Goal: Task Accomplishment & Management: Complete application form

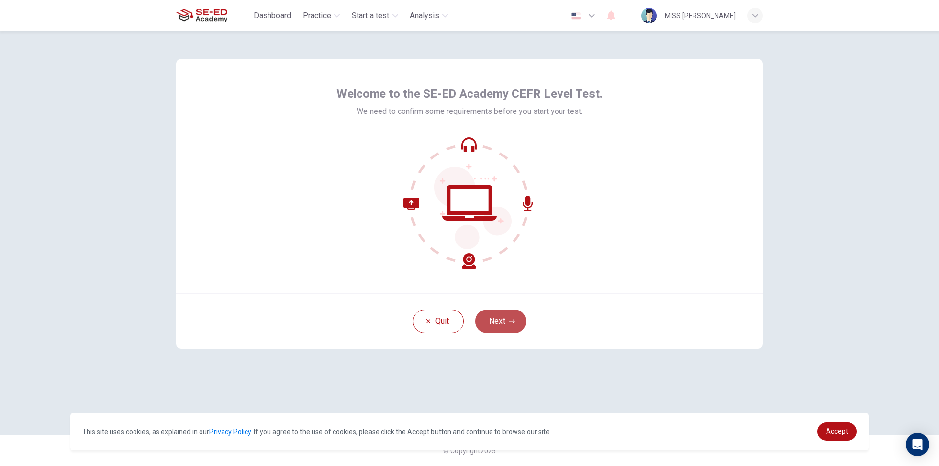
click at [496, 325] on button "Next" at bounding box center [501, 321] width 51 height 23
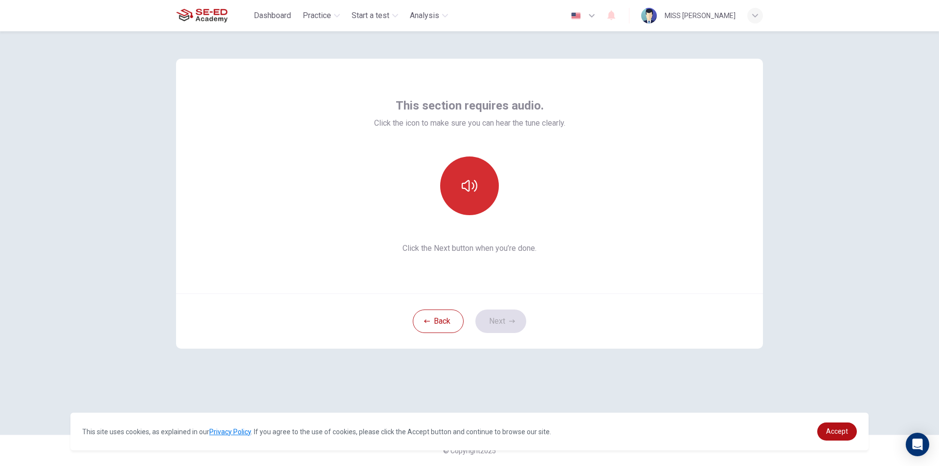
click at [461, 198] on button "button" at bounding box center [469, 186] width 59 height 59
click at [484, 197] on button "button" at bounding box center [469, 186] width 59 height 59
click at [499, 316] on button "Next" at bounding box center [501, 321] width 51 height 23
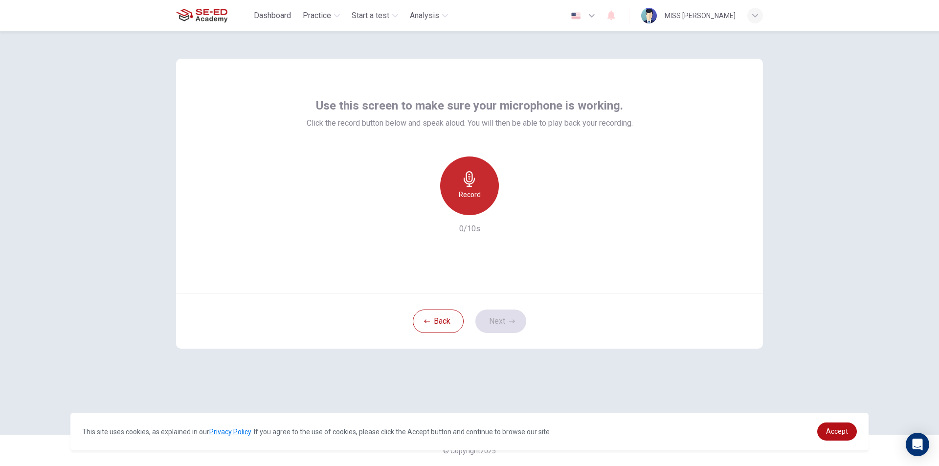
click at [474, 193] on h6 "Record" at bounding box center [470, 195] width 22 height 12
click at [482, 195] on div "Stop" at bounding box center [469, 186] width 59 height 59
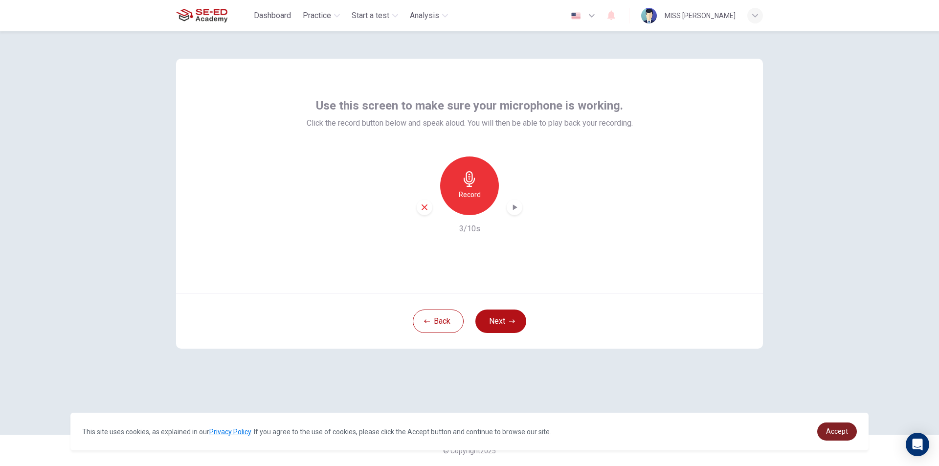
click at [829, 429] on span "Accept" at bounding box center [837, 432] width 22 height 8
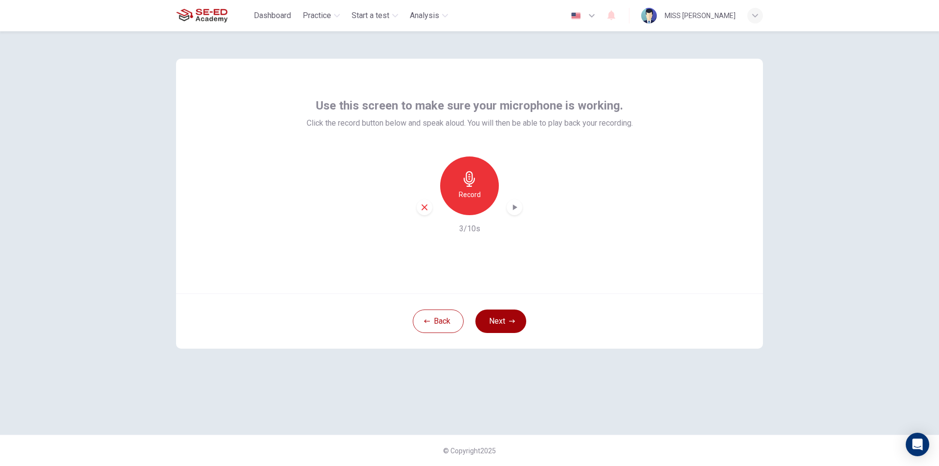
click at [514, 315] on button "Next" at bounding box center [501, 321] width 51 height 23
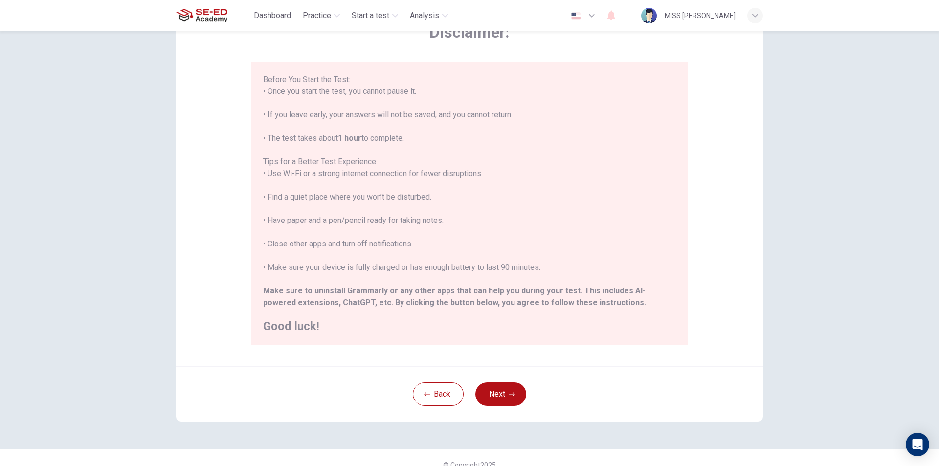
scroll to position [78, 0]
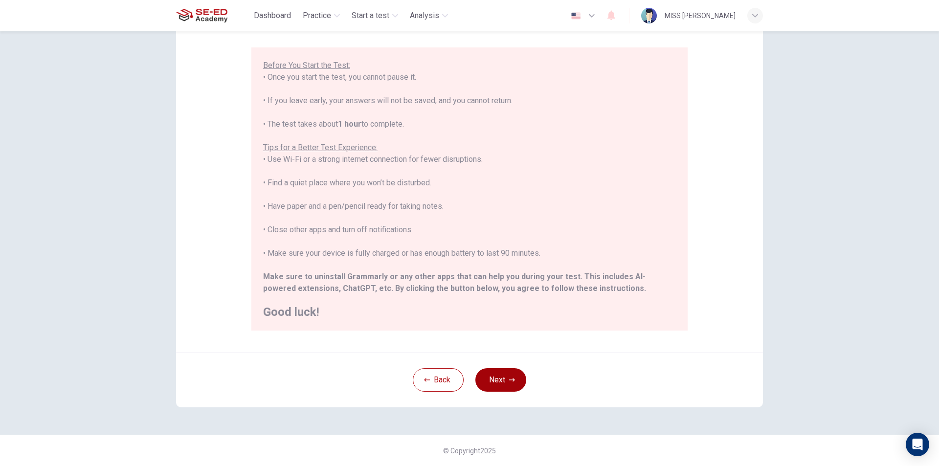
click at [498, 386] on button "Next" at bounding box center [501, 379] width 51 height 23
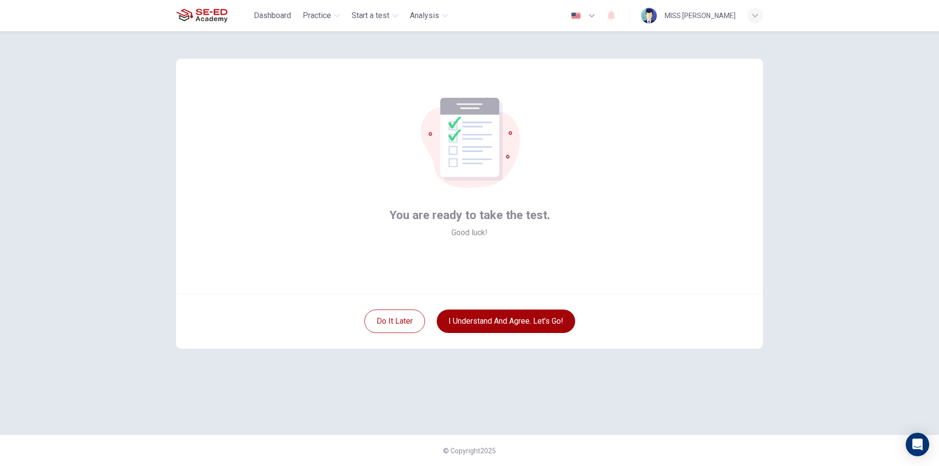
scroll to position [0, 0]
click at [489, 324] on button "I understand and agree. Let’s go!" at bounding box center [506, 321] width 138 height 23
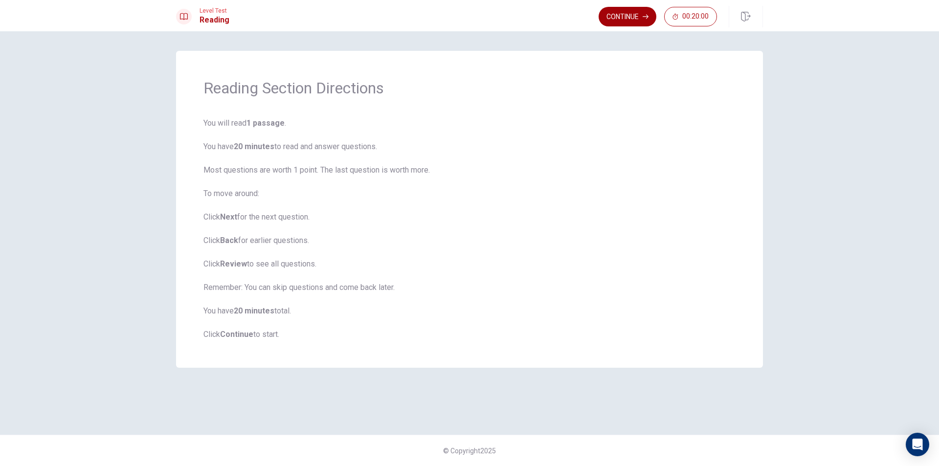
click at [627, 14] on button "Continue" at bounding box center [628, 17] width 58 height 20
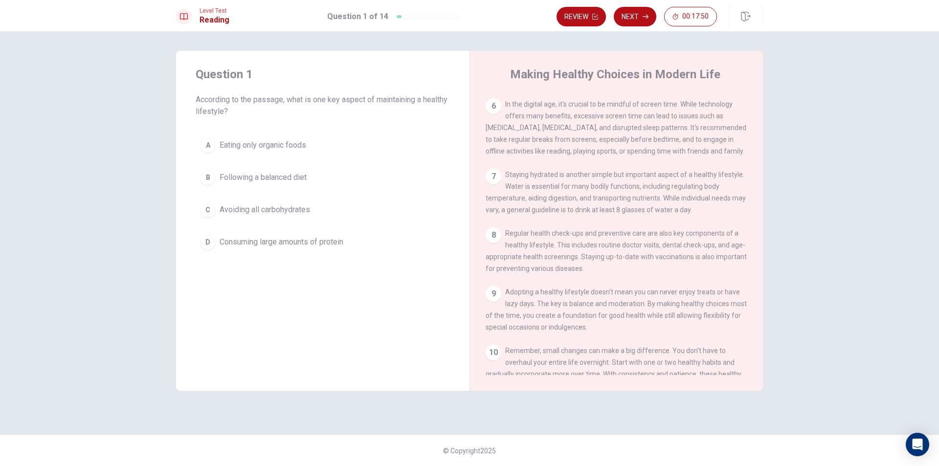
scroll to position [276, 0]
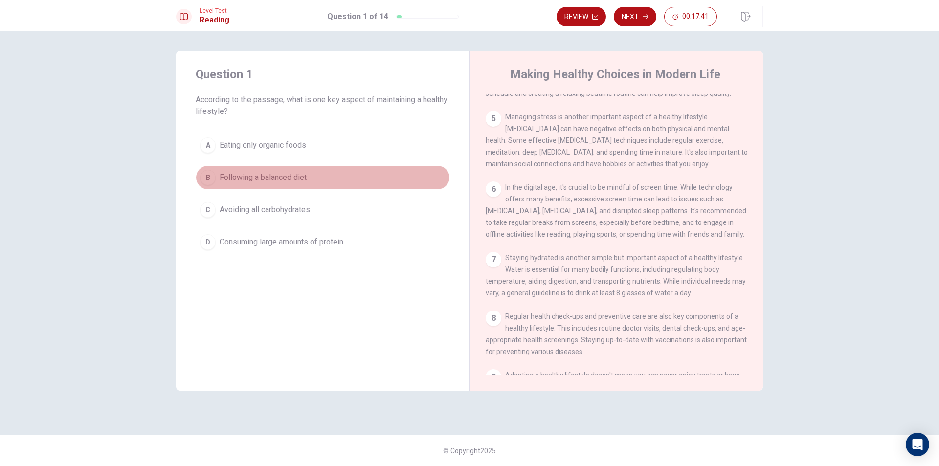
click at [202, 173] on div "B" at bounding box center [208, 178] width 16 height 16
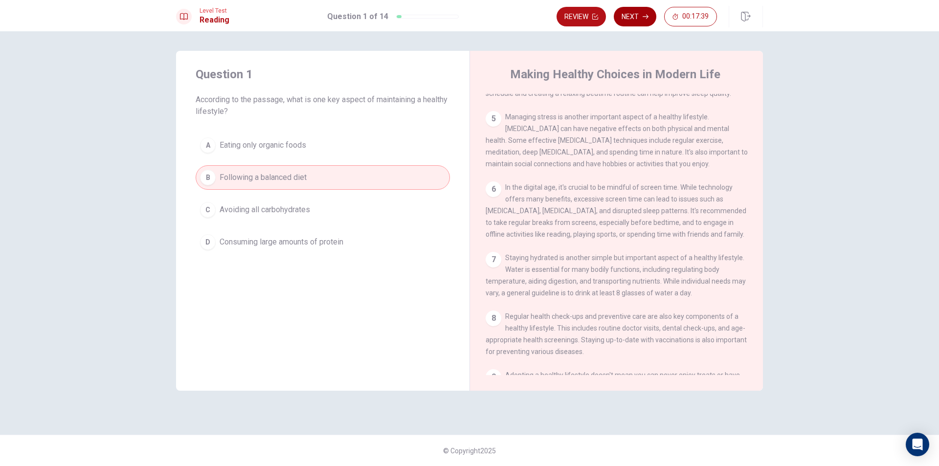
click at [638, 19] on button "Next" at bounding box center [635, 17] width 43 height 20
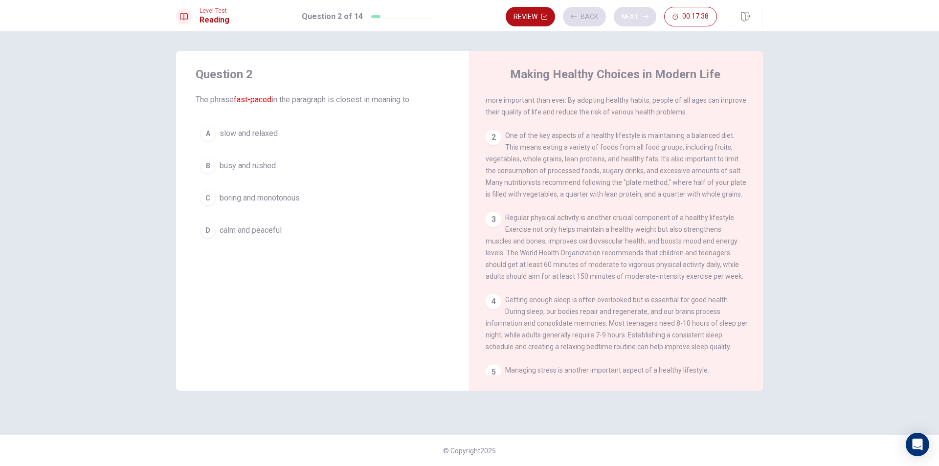
scroll to position [0, 0]
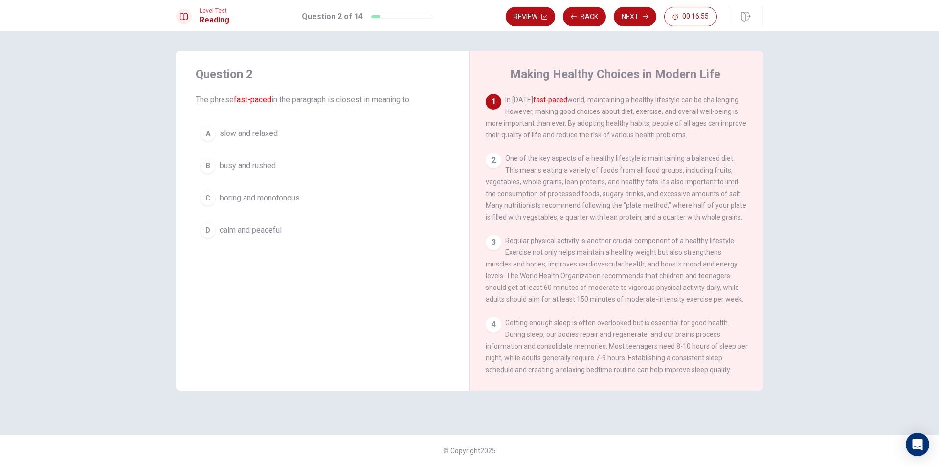
click at [211, 169] on div "B" at bounding box center [208, 166] width 16 height 16
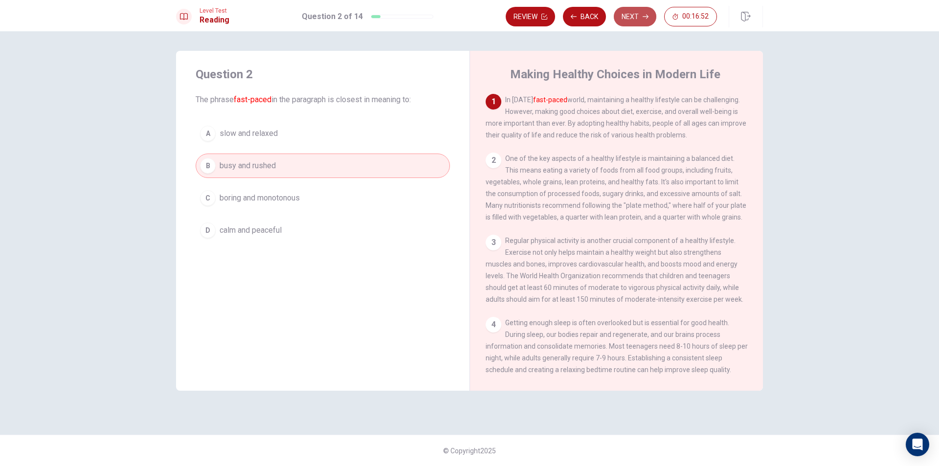
click at [634, 15] on button "Next" at bounding box center [635, 17] width 43 height 20
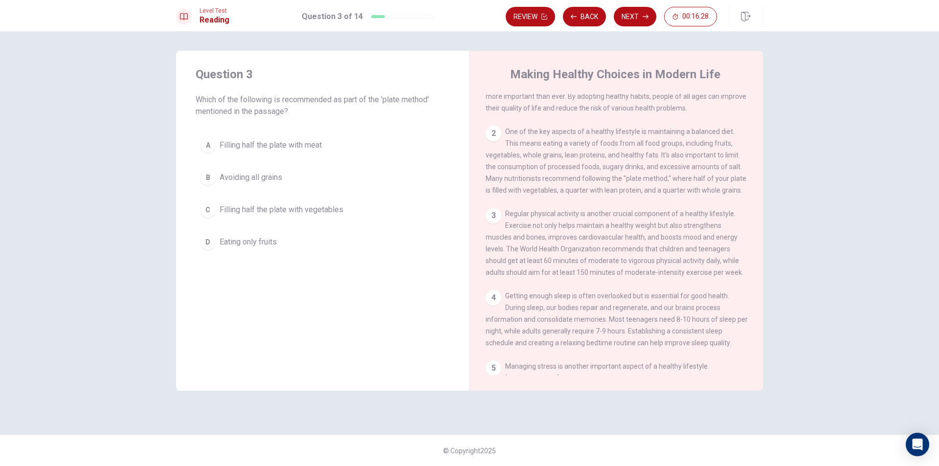
scroll to position [49, 0]
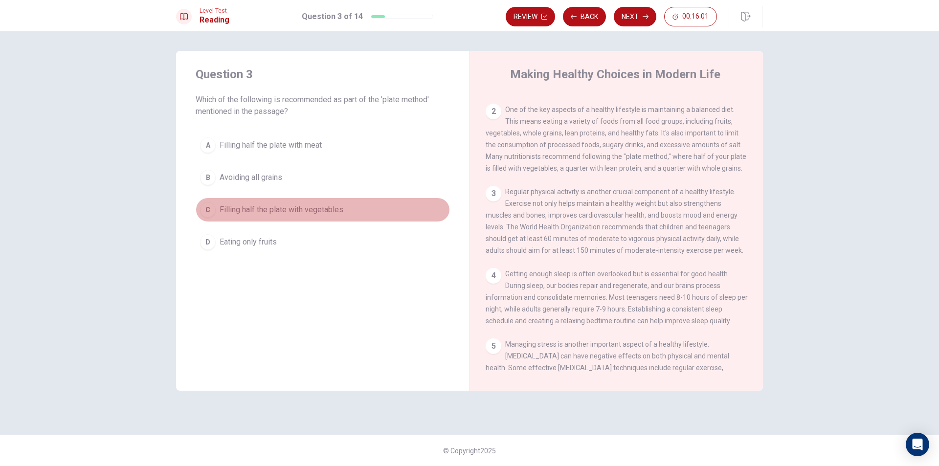
click at [303, 208] on span "Filling half the plate with vegetables" at bounding box center [282, 210] width 124 height 12
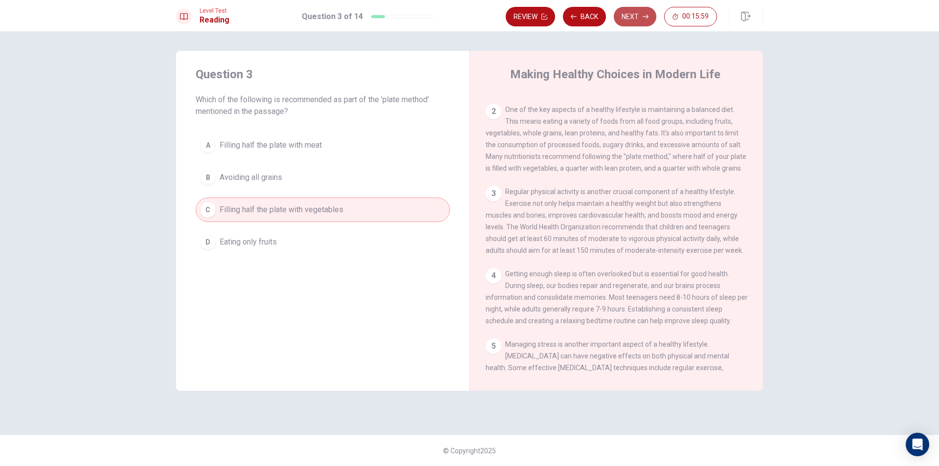
click at [640, 13] on button "Next" at bounding box center [635, 17] width 43 height 20
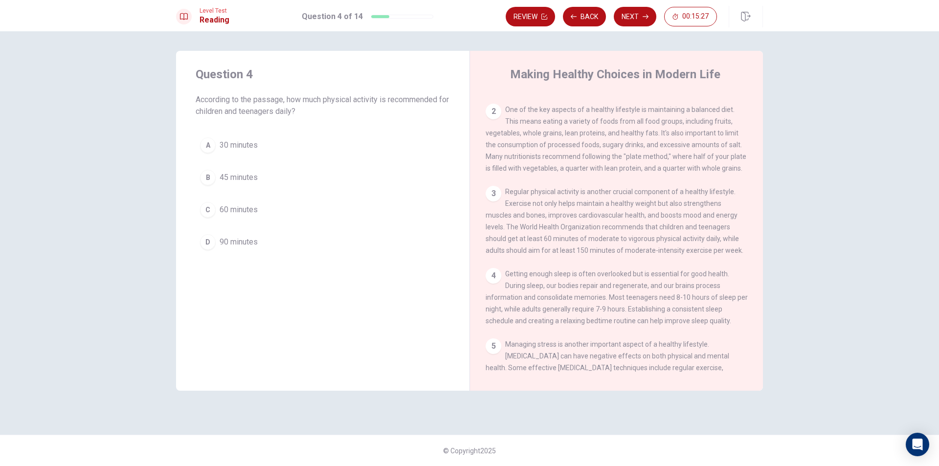
click at [225, 214] on span "60 minutes" at bounding box center [239, 210] width 38 height 12
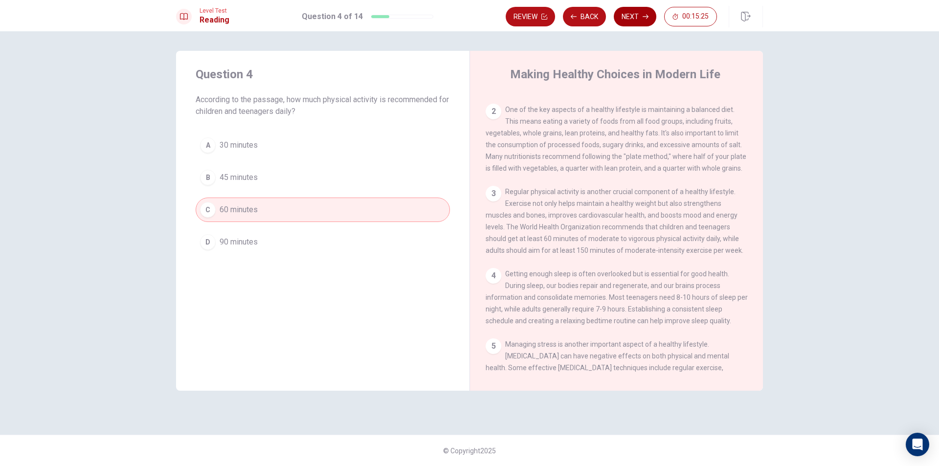
click at [639, 17] on button "Next" at bounding box center [635, 17] width 43 height 20
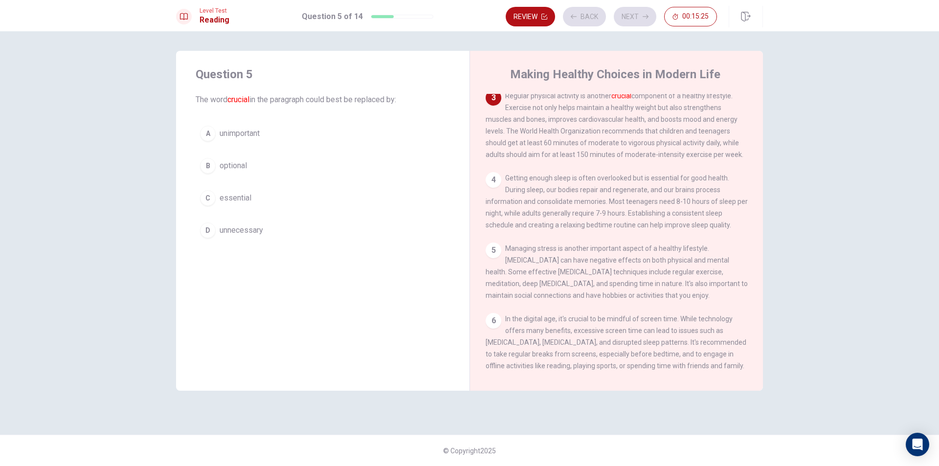
scroll to position [146, 0]
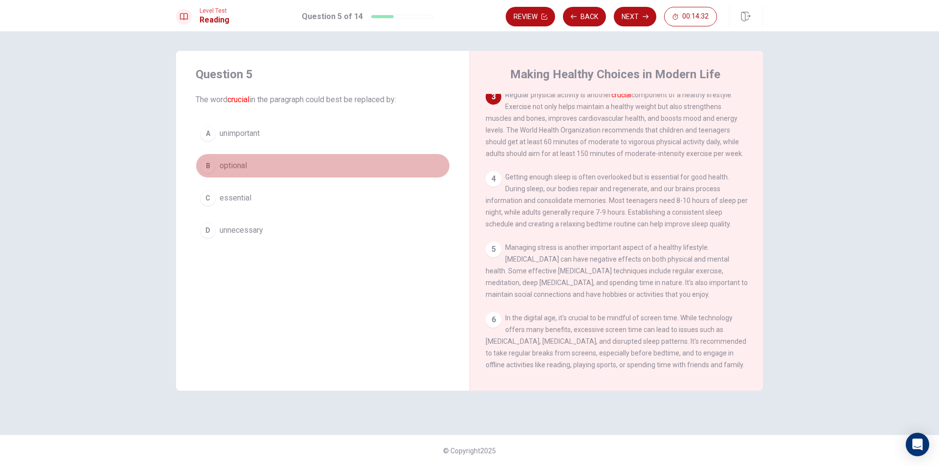
click at [250, 160] on button "B optional" at bounding box center [323, 166] width 254 height 24
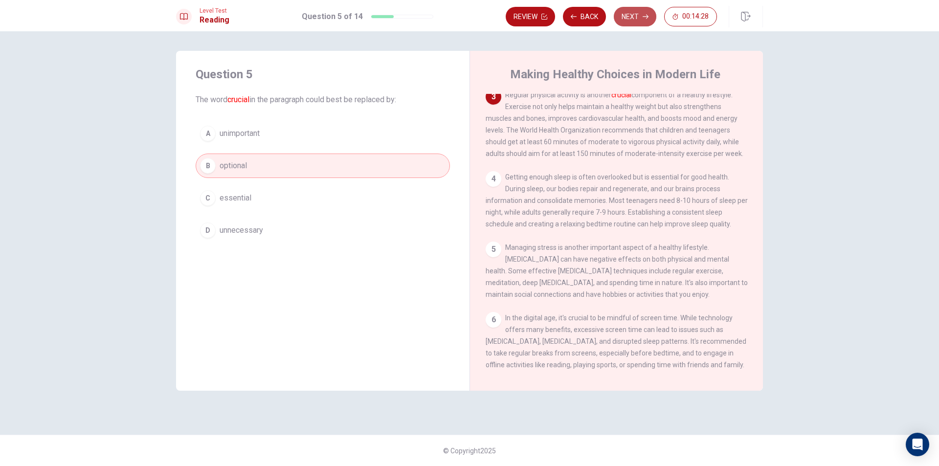
click at [640, 10] on button "Next" at bounding box center [635, 17] width 43 height 20
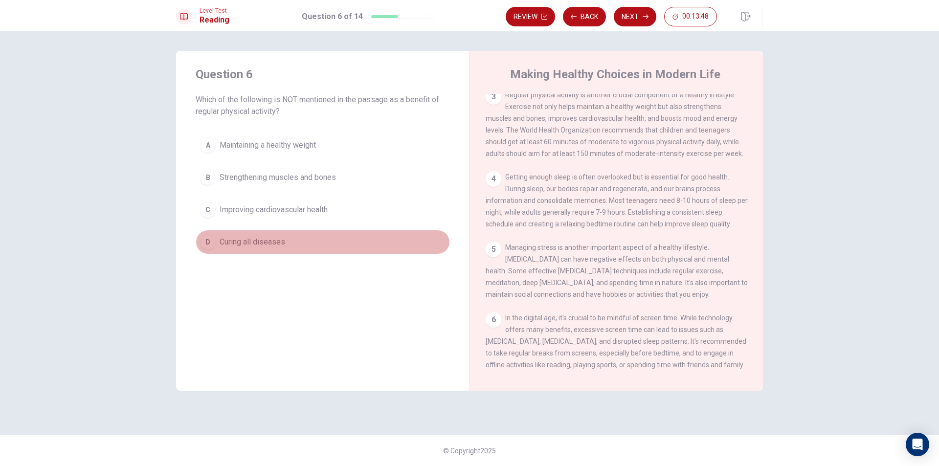
click at [265, 238] on span "Curing all diseases" at bounding box center [253, 242] width 66 height 12
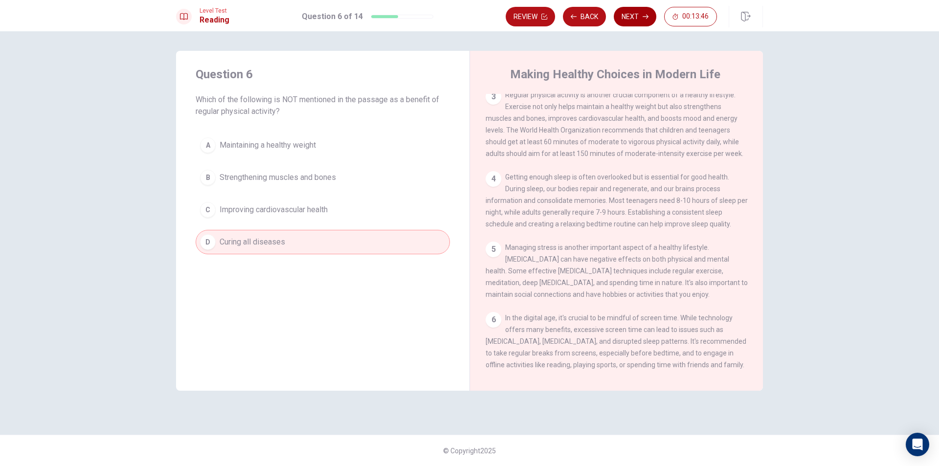
click at [633, 16] on button "Next" at bounding box center [635, 17] width 43 height 20
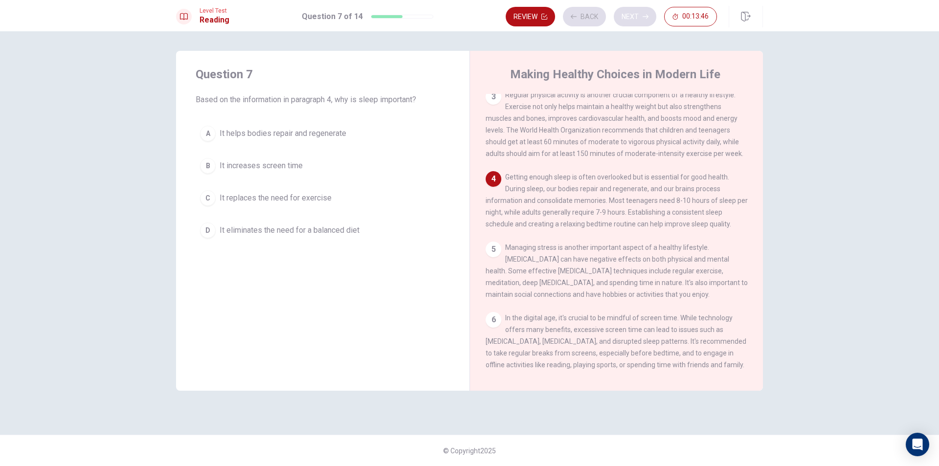
scroll to position [231, 0]
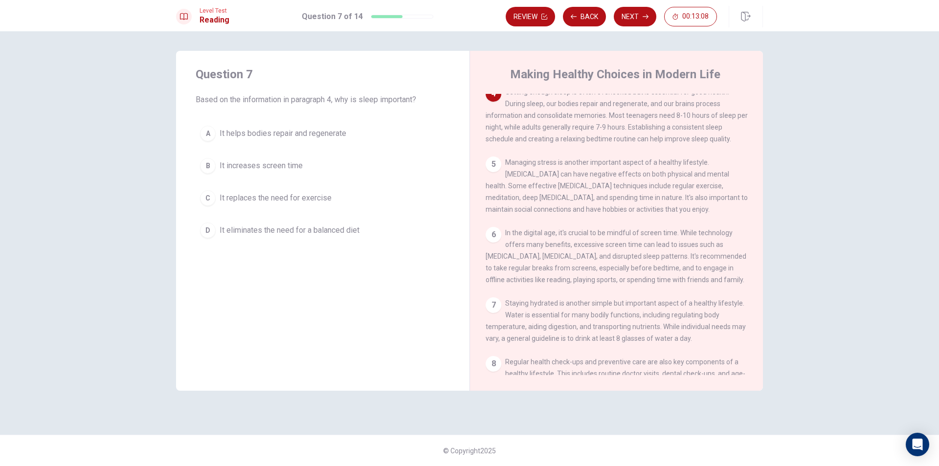
click at [313, 129] on span "It helps bodies repair and regenerate" at bounding box center [283, 134] width 127 height 12
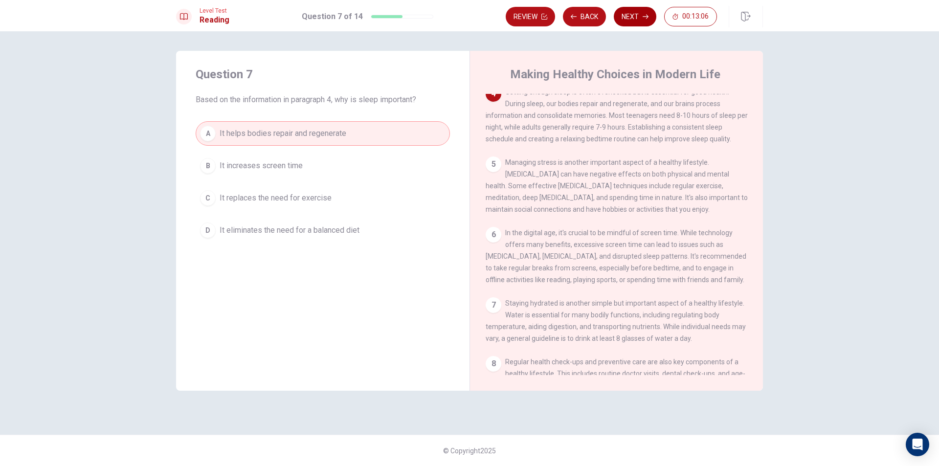
click at [652, 10] on button "Next" at bounding box center [635, 17] width 43 height 20
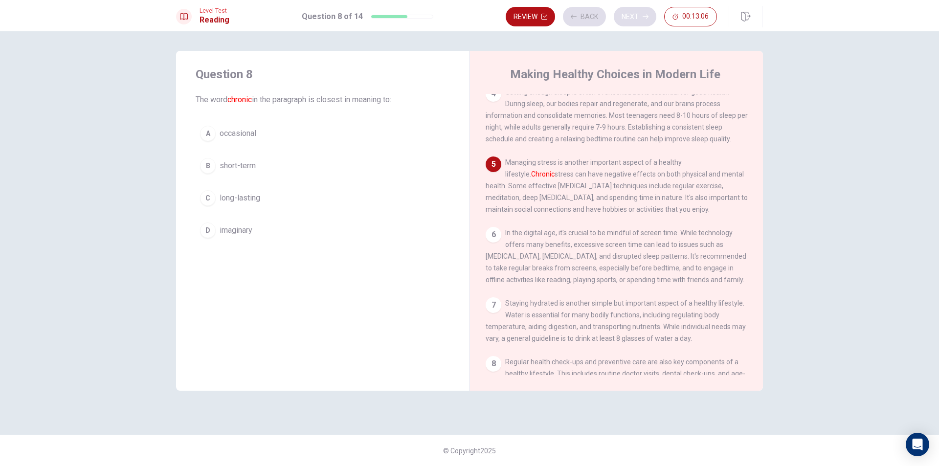
scroll to position [304, 0]
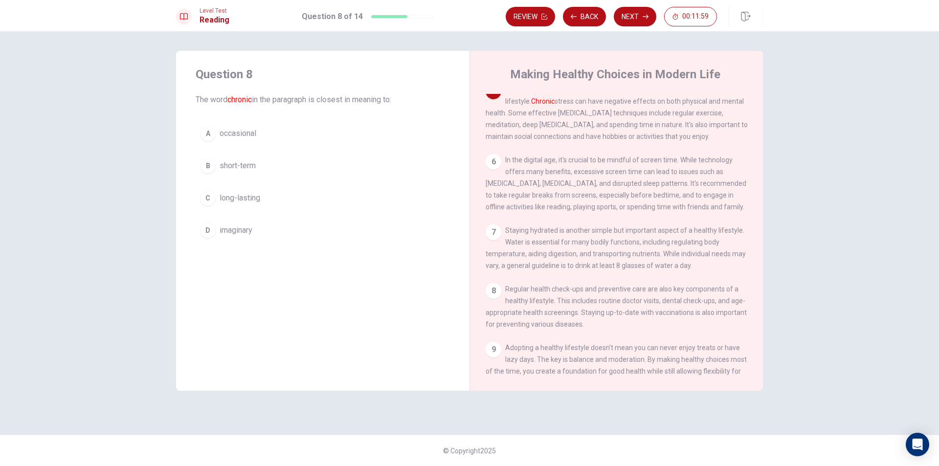
click at [255, 133] on span "occasional" at bounding box center [238, 134] width 37 height 12
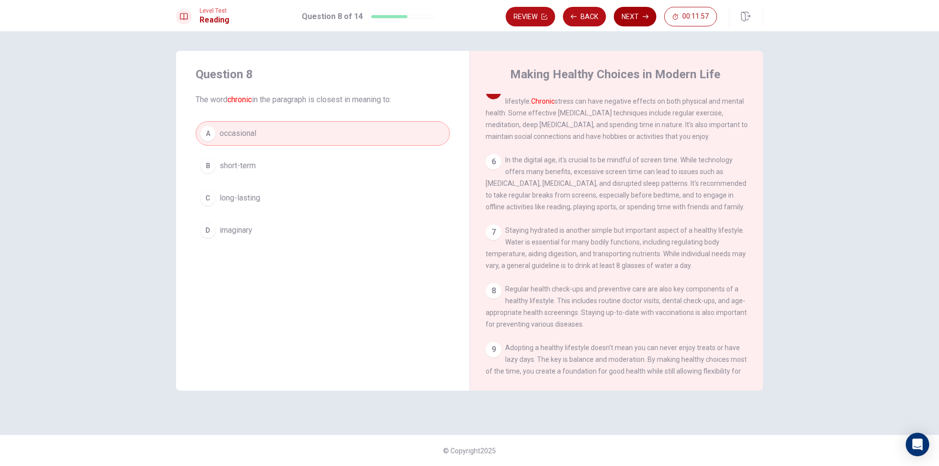
click at [628, 12] on button "Next" at bounding box center [635, 17] width 43 height 20
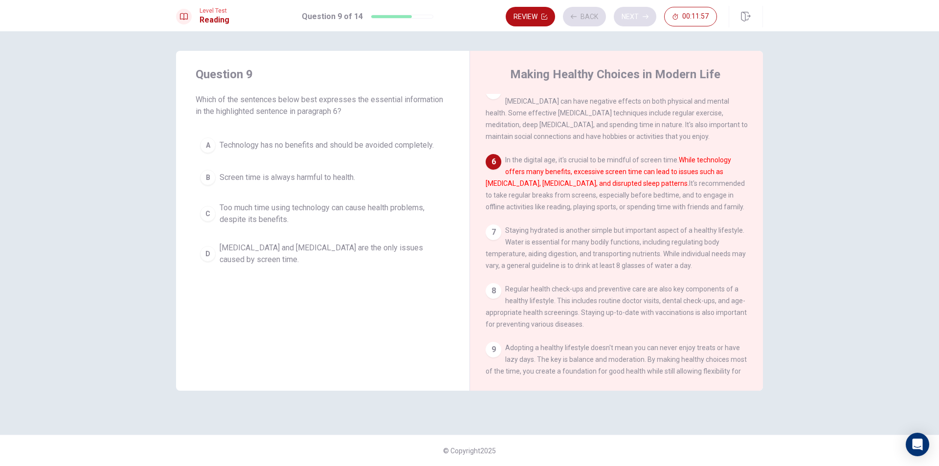
scroll to position [377, 0]
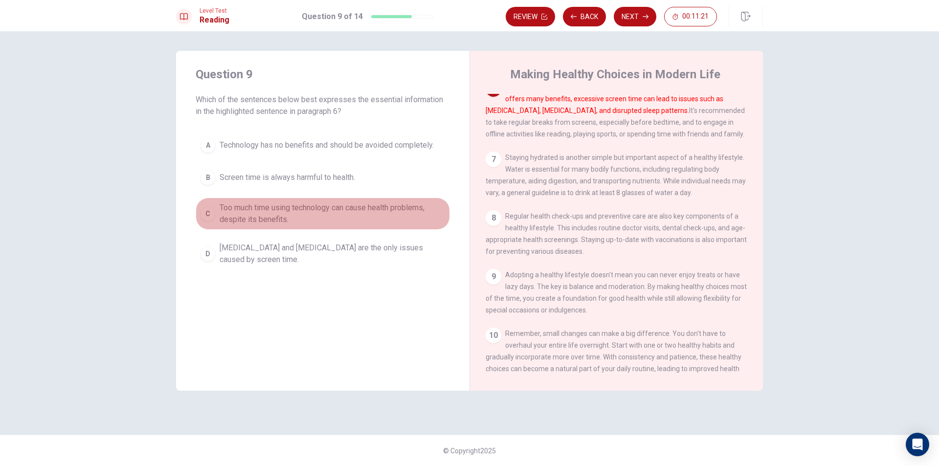
click at [352, 211] on span "Too much time using technology can cause health problems, despite its benefits." at bounding box center [333, 213] width 226 height 23
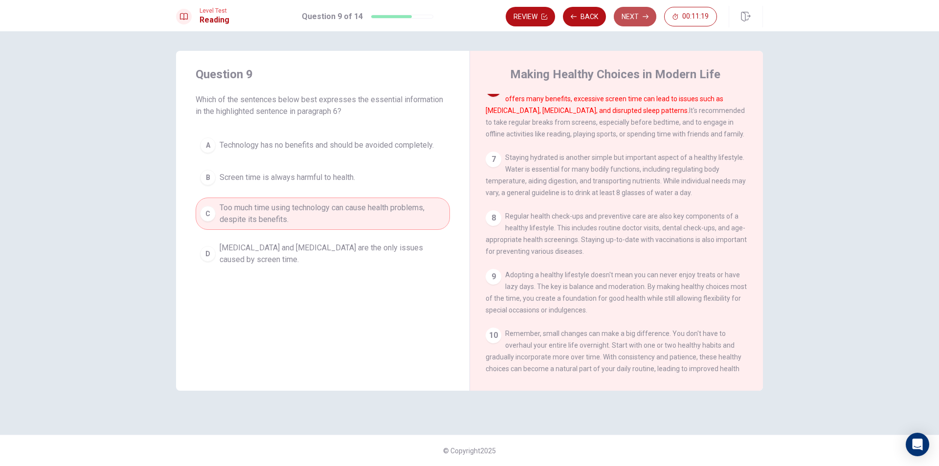
click at [630, 17] on button "Next" at bounding box center [635, 17] width 43 height 20
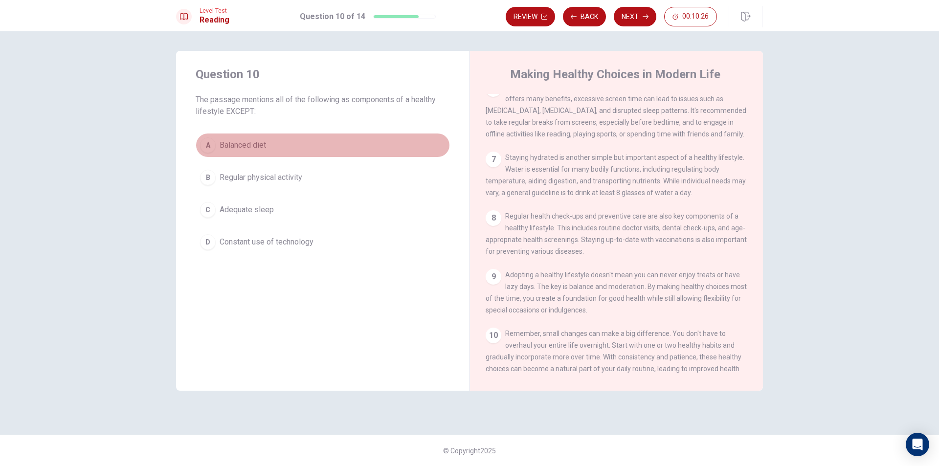
click at [278, 143] on button "A Balanced diet" at bounding box center [323, 145] width 254 height 24
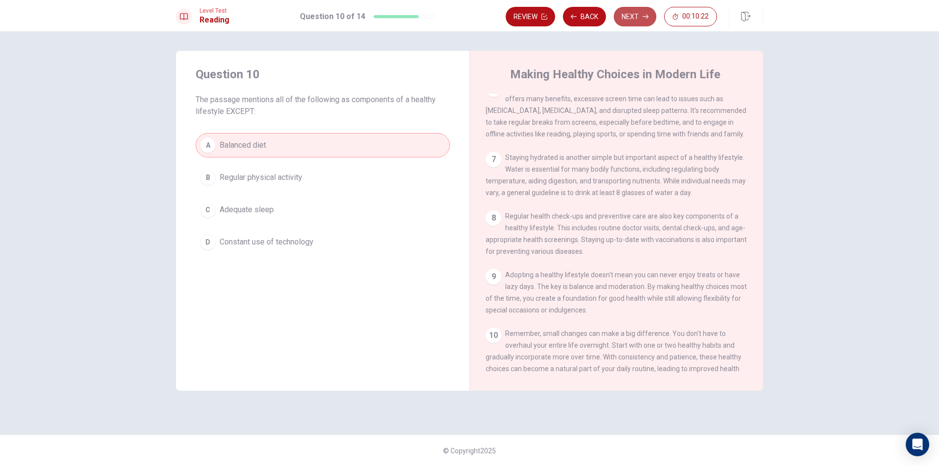
click at [635, 19] on button "Next" at bounding box center [635, 17] width 43 height 20
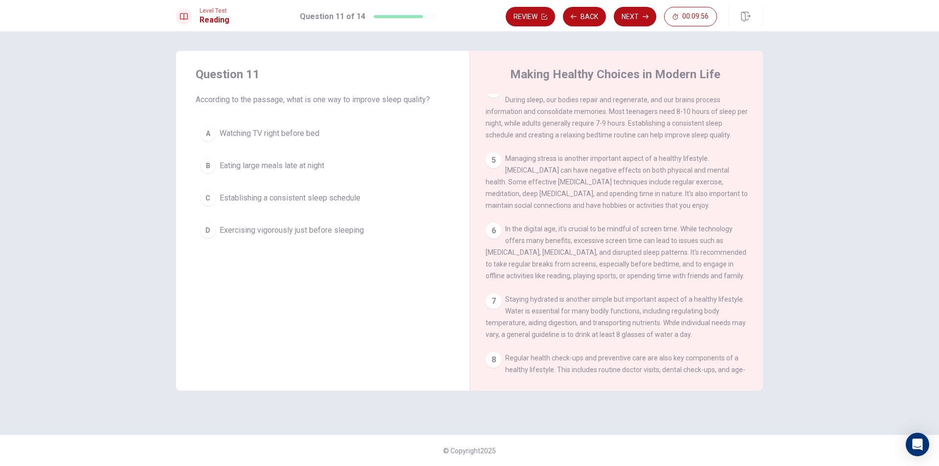
scroll to position [230, 0]
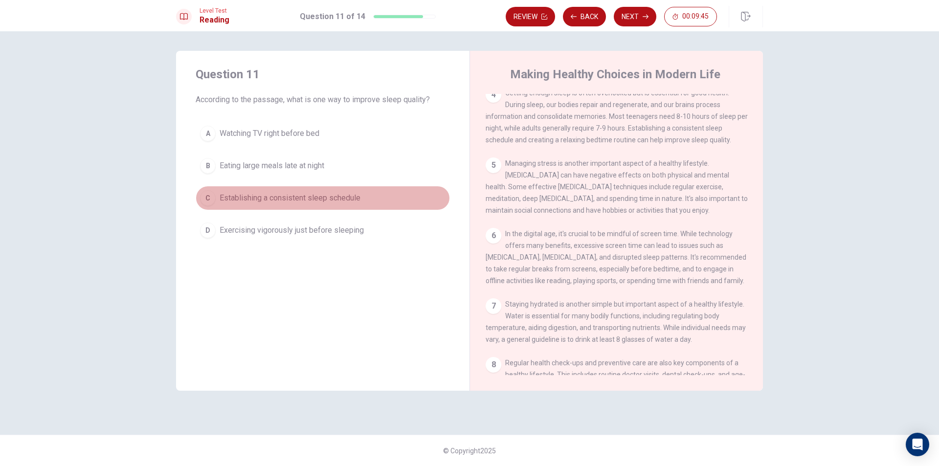
click at [329, 197] on span "Establishing a consistent sleep schedule" at bounding box center [290, 198] width 141 height 12
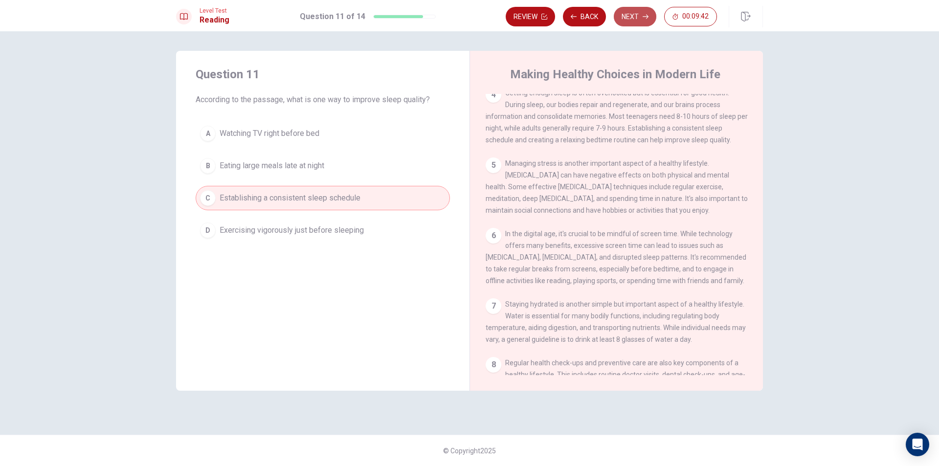
click at [636, 16] on button "Next" at bounding box center [635, 17] width 43 height 20
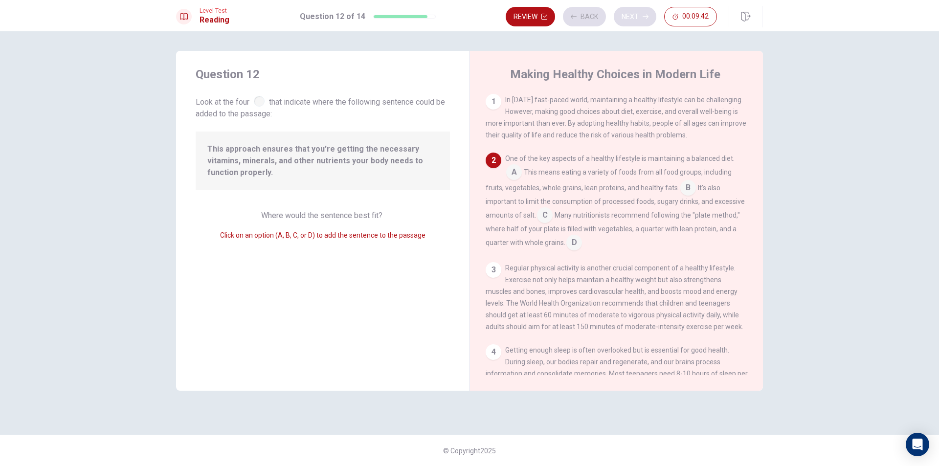
scroll to position [61, 0]
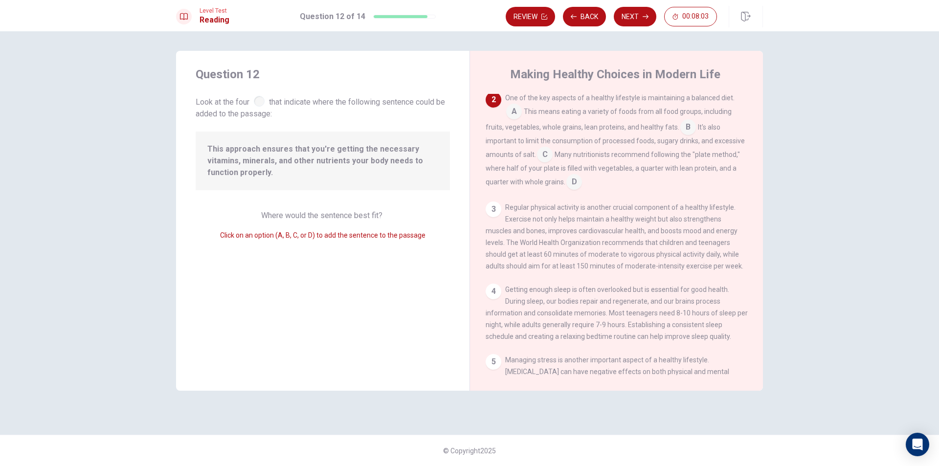
drag, startPoint x: 551, startPoint y: 156, endPoint x: 542, endPoint y: 158, distance: 10.1
click at [542, 158] on input at bounding box center [545, 156] width 16 height 16
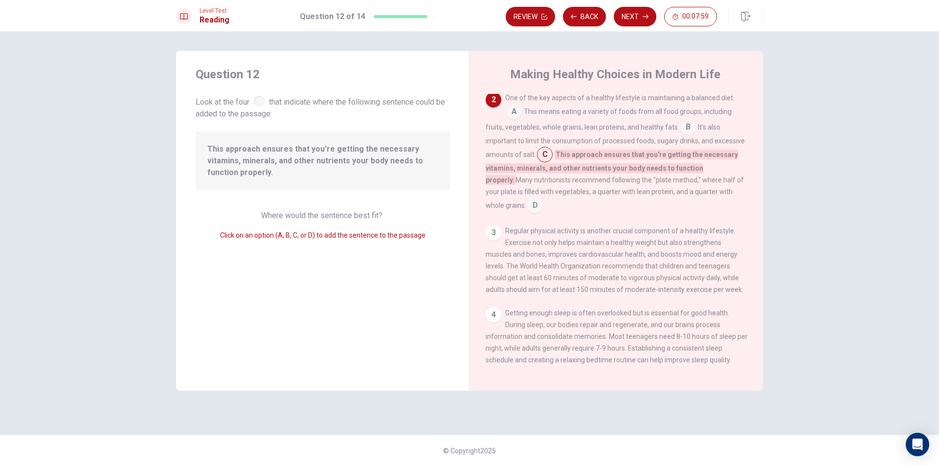
click at [545, 160] on input at bounding box center [545, 156] width 16 height 16
click at [624, 17] on button "Next" at bounding box center [635, 17] width 43 height 20
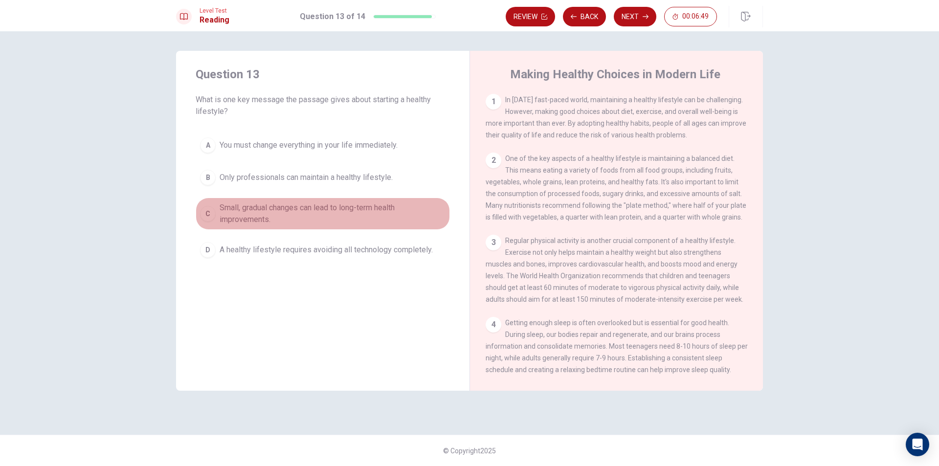
click at [215, 210] on button "C Small, gradual changes can lead to long-term health improvements." at bounding box center [323, 214] width 254 height 32
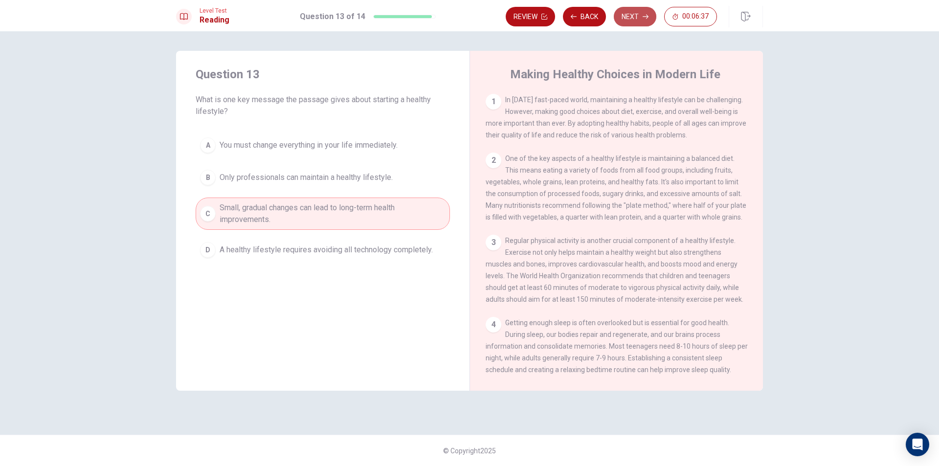
click at [634, 18] on button "Next" at bounding box center [635, 17] width 43 height 20
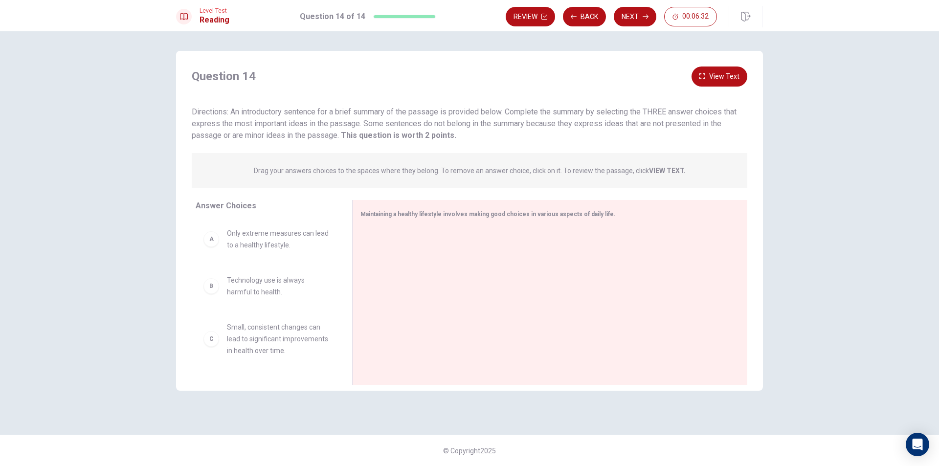
click at [244, 116] on div "Directions: An introductory sentence for a brief summary of the passage is prov…" at bounding box center [470, 123] width 556 height 35
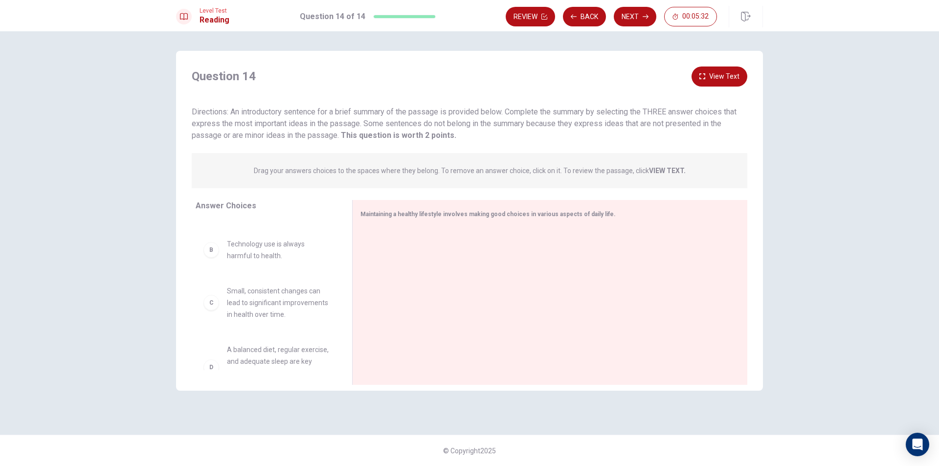
scroll to position [98, 0]
click at [205, 323] on div "D A balanced diet, regular exercise, and [MEDICAL_DATA] are key components of a…" at bounding box center [266, 305] width 125 height 47
click at [210, 314] on div "D" at bounding box center [212, 306] width 16 height 16
click at [218, 314] on div "D" at bounding box center [212, 306] width 16 height 16
drag, startPoint x: 218, startPoint y: 320, endPoint x: 373, endPoint y: 273, distance: 162.5
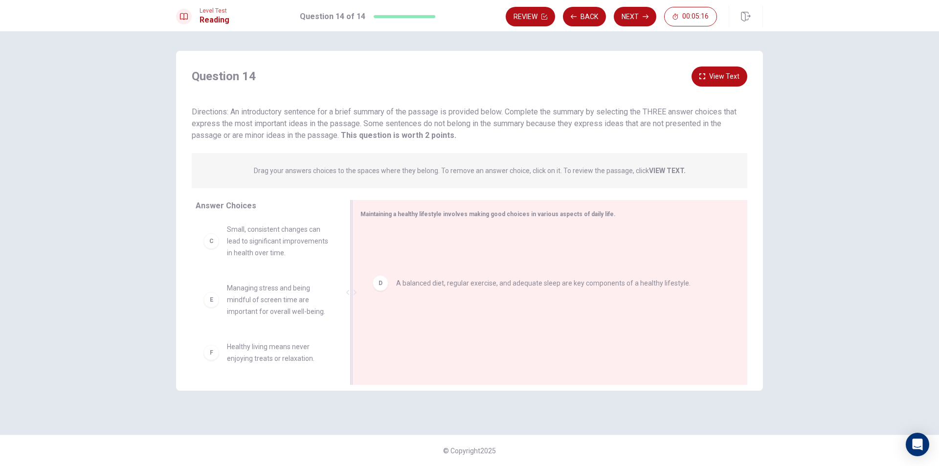
drag, startPoint x: 381, startPoint y: 244, endPoint x: 384, endPoint y: 288, distance: 44.7
drag, startPoint x: 372, startPoint y: 248, endPoint x: 363, endPoint y: 255, distance: 11.8
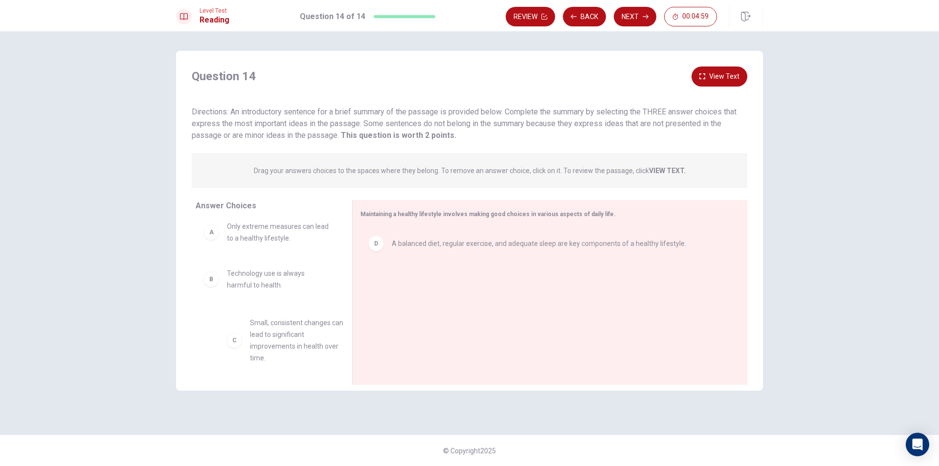
scroll to position [7, 0]
drag, startPoint x: 212, startPoint y: 348, endPoint x: 233, endPoint y: 294, distance: 57.8
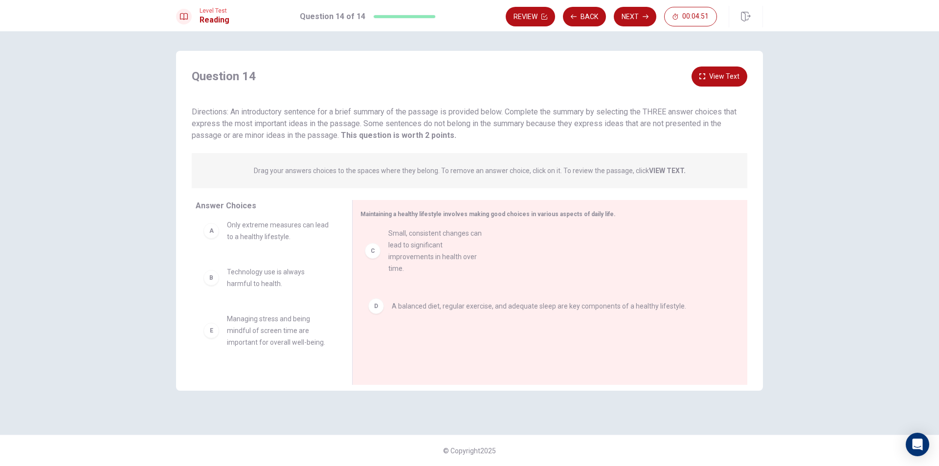
drag, startPoint x: 213, startPoint y: 340, endPoint x: 382, endPoint y: 253, distance: 189.7
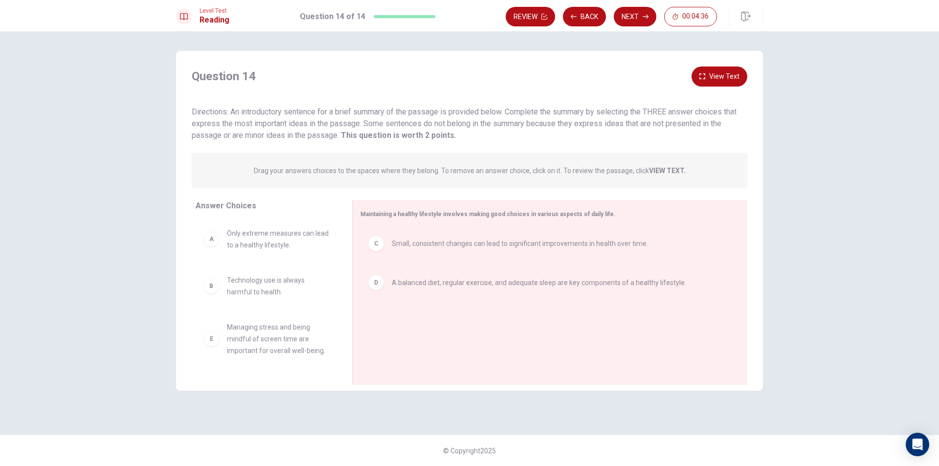
scroll to position [41, 0]
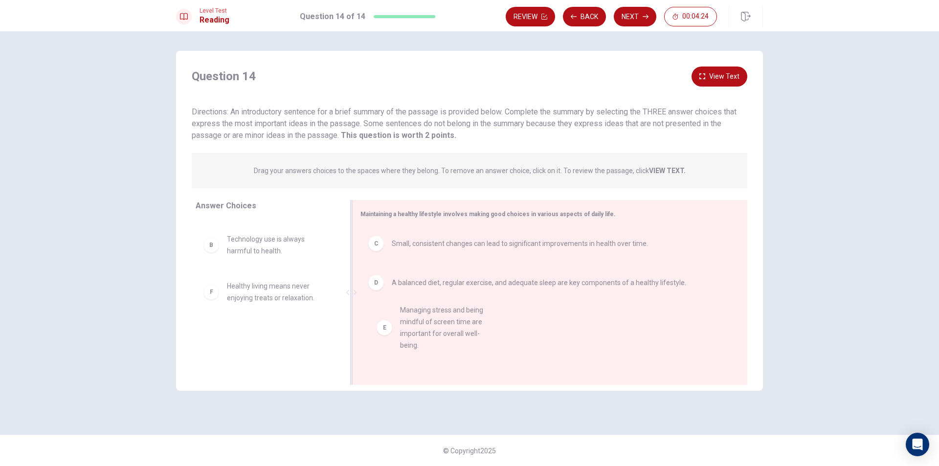
drag, startPoint x: 206, startPoint y: 300, endPoint x: 381, endPoint y: 324, distance: 177.3
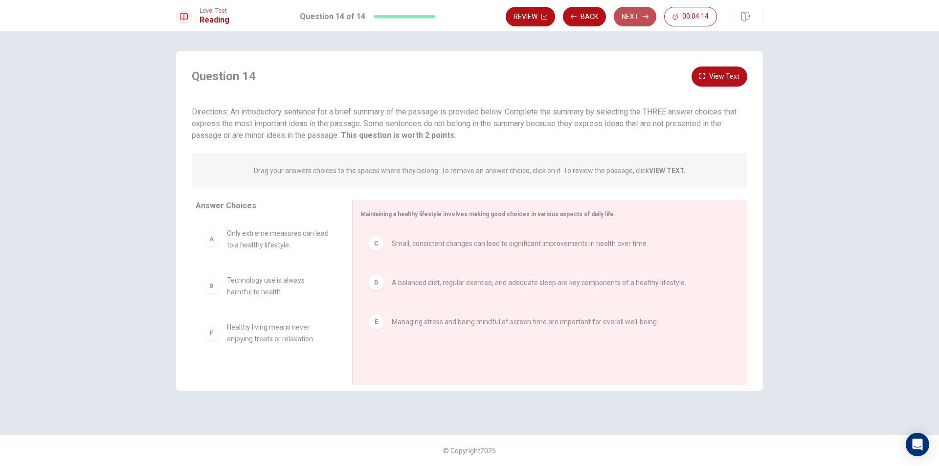
click at [623, 15] on button "Next" at bounding box center [635, 17] width 43 height 20
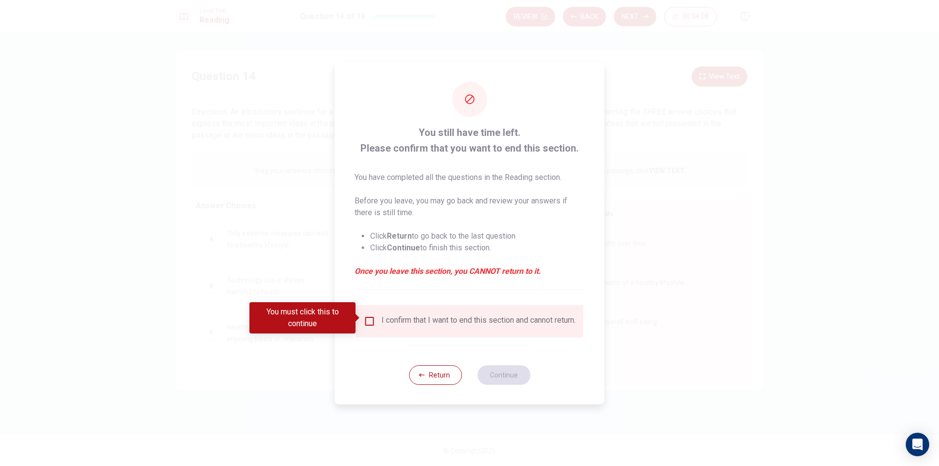
drag, startPoint x: 447, startPoint y: 321, endPoint x: 444, endPoint y: 328, distance: 7.9
click at [444, 327] on div "I confirm that I want to end this section and cannot return." at bounding box center [479, 322] width 194 height 12
click at [422, 375] on button "Return" at bounding box center [435, 376] width 53 height 20
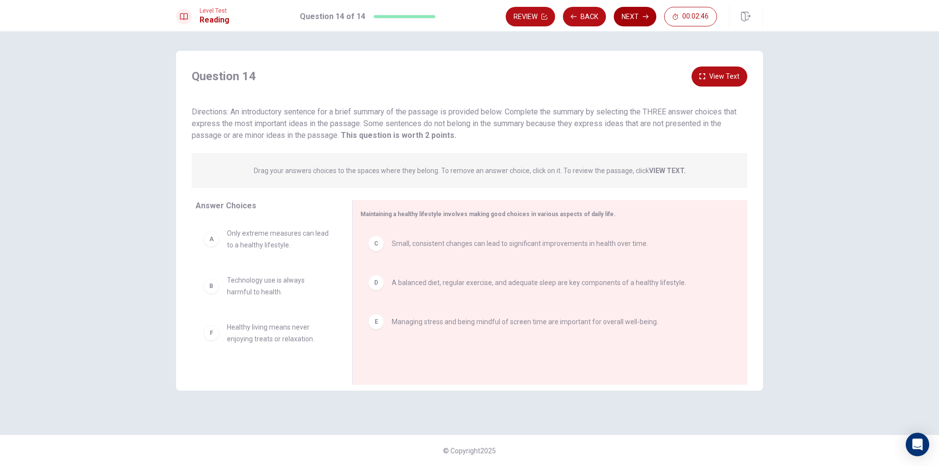
click at [628, 12] on button "Next" at bounding box center [635, 17] width 43 height 20
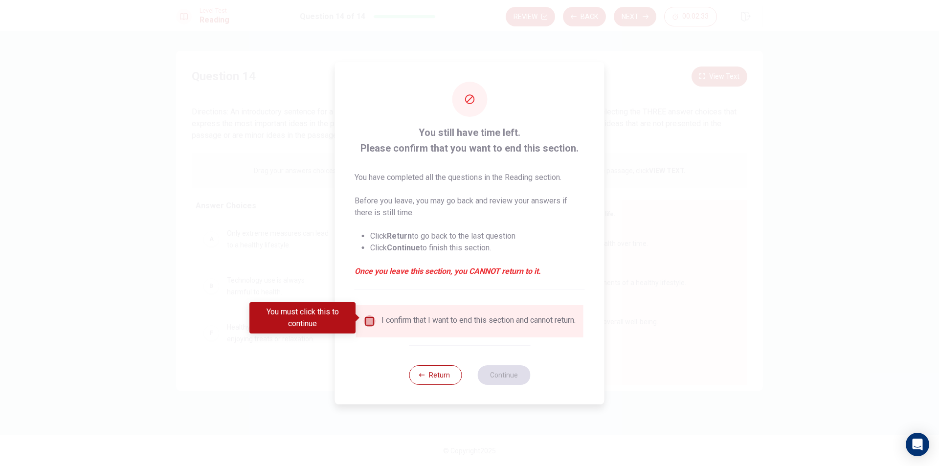
drag, startPoint x: 371, startPoint y: 319, endPoint x: 364, endPoint y: 314, distance: 8.1
click at [364, 316] on input "You must click this to continue" at bounding box center [370, 322] width 12 height 12
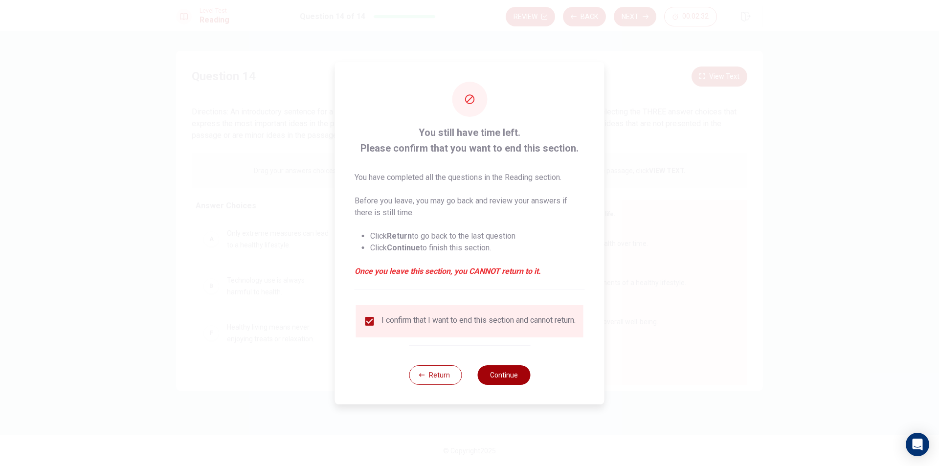
click at [493, 385] on button "Continue" at bounding box center [504, 376] width 53 height 20
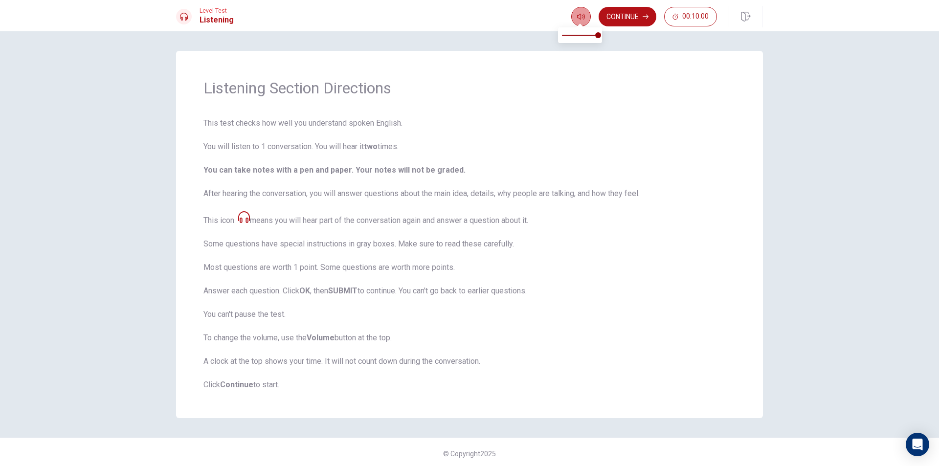
click at [579, 19] on icon "button" at bounding box center [581, 17] width 8 height 6
click at [633, 14] on button "Continue" at bounding box center [628, 17] width 58 height 20
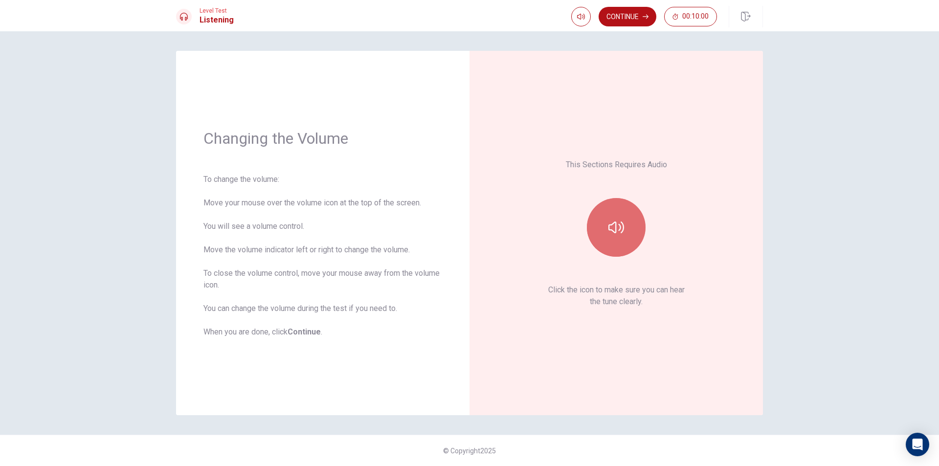
click at [619, 227] on icon "button" at bounding box center [617, 228] width 16 height 16
click at [608, 19] on button "Continue" at bounding box center [628, 17] width 58 height 20
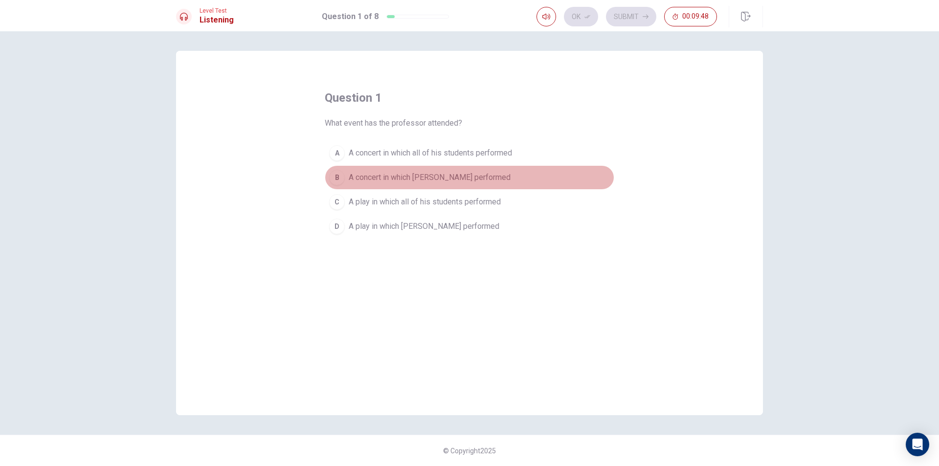
click at [337, 173] on div "B" at bounding box center [337, 178] width 16 height 16
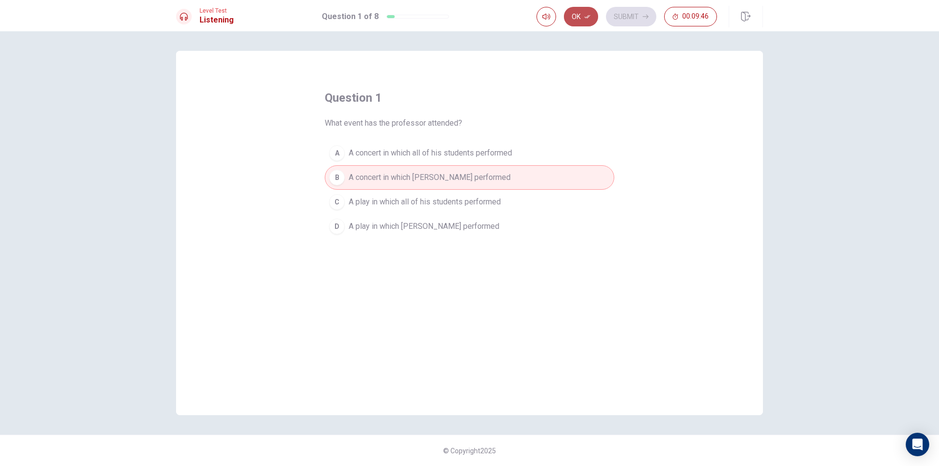
click at [583, 20] on button "Ok" at bounding box center [581, 17] width 34 height 20
click at [615, 17] on button "Submit" at bounding box center [631, 17] width 50 height 20
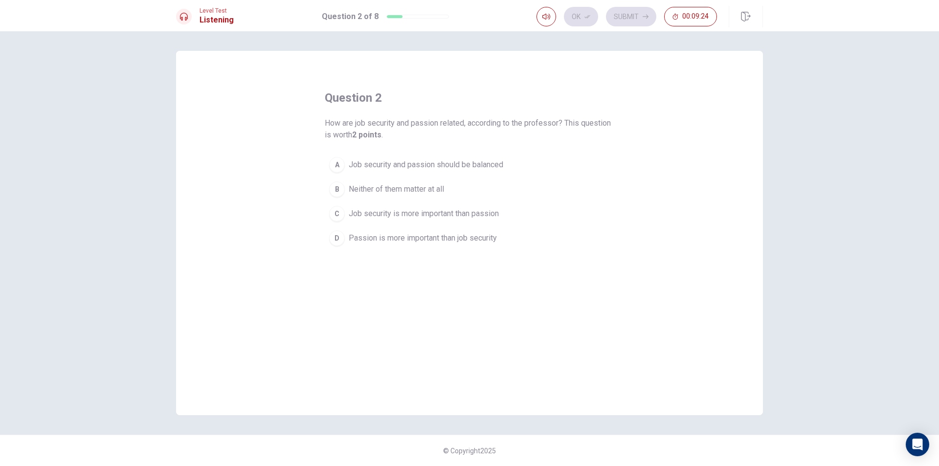
click at [360, 164] on span "Job security and passion should be balanced" at bounding box center [426, 165] width 155 height 12
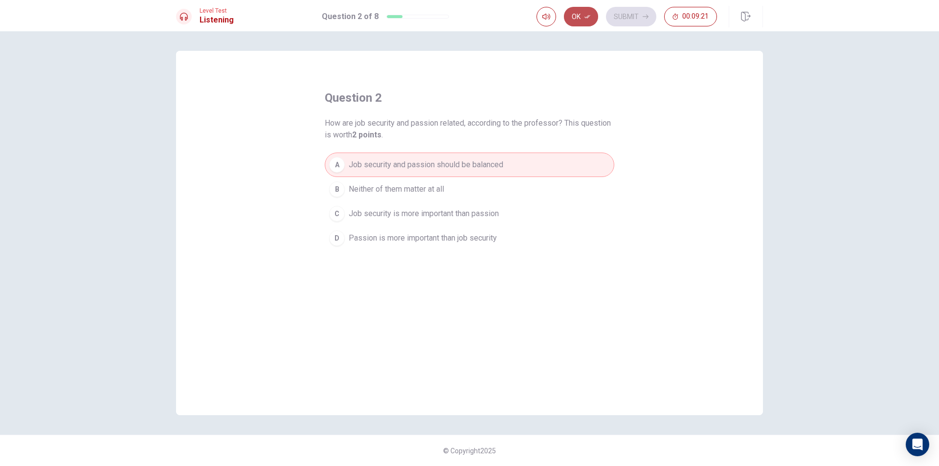
click at [583, 17] on button "Ok" at bounding box center [581, 17] width 34 height 20
click at [620, 16] on button "Submit" at bounding box center [631, 17] width 50 height 20
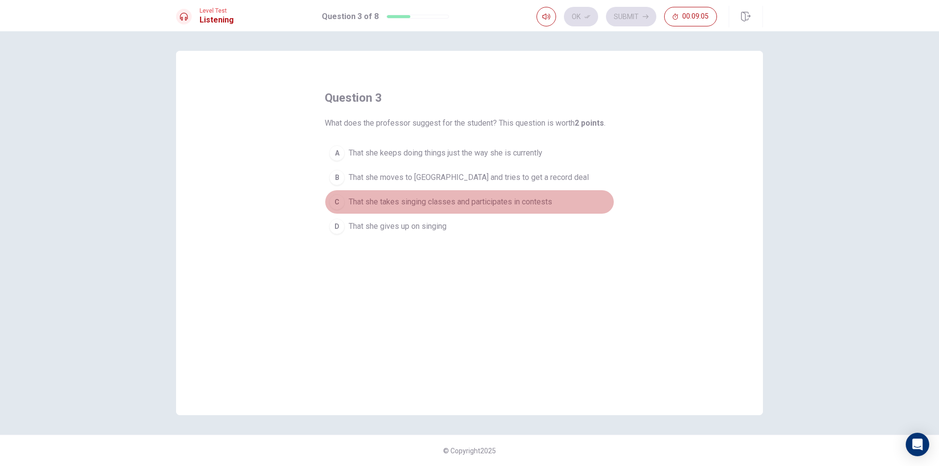
click at [402, 202] on span "That she takes singing classes and participates in contests" at bounding box center [451, 202] width 204 height 12
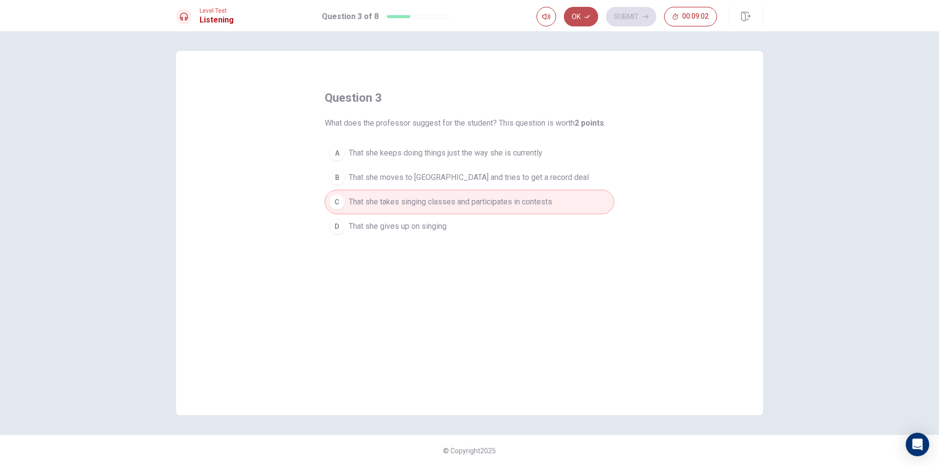
click at [591, 20] on button "Ok" at bounding box center [581, 17] width 34 height 20
click at [638, 11] on button "Submit" at bounding box center [631, 17] width 50 height 20
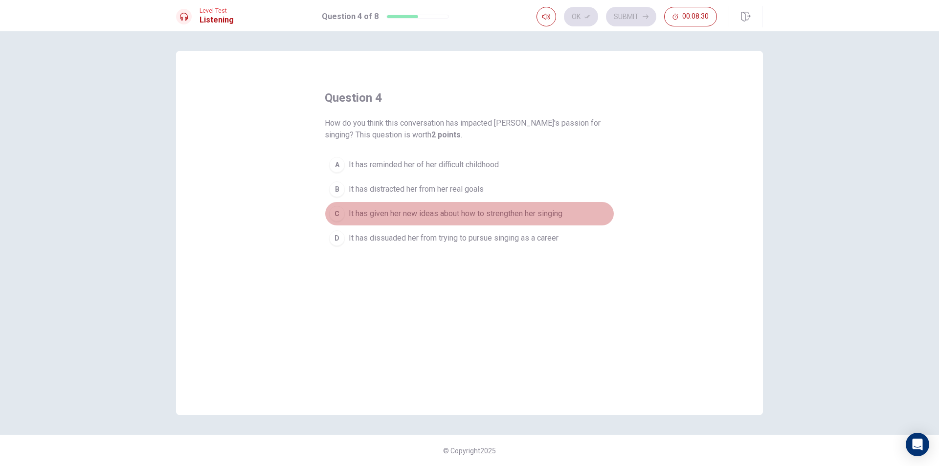
click at [392, 212] on span "It has given her new ideas about how to strengthen her singing" at bounding box center [456, 214] width 214 height 12
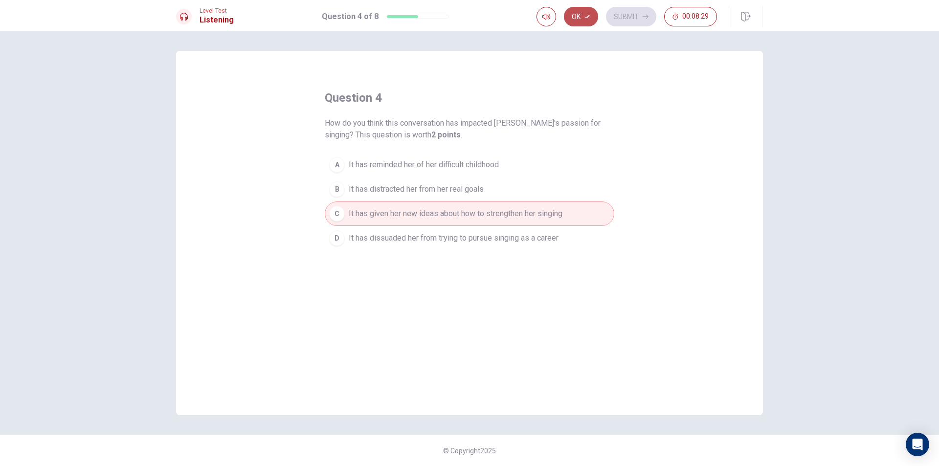
click at [579, 9] on button "Ok" at bounding box center [581, 17] width 34 height 20
click at [619, 15] on button "Submit" at bounding box center [631, 17] width 50 height 20
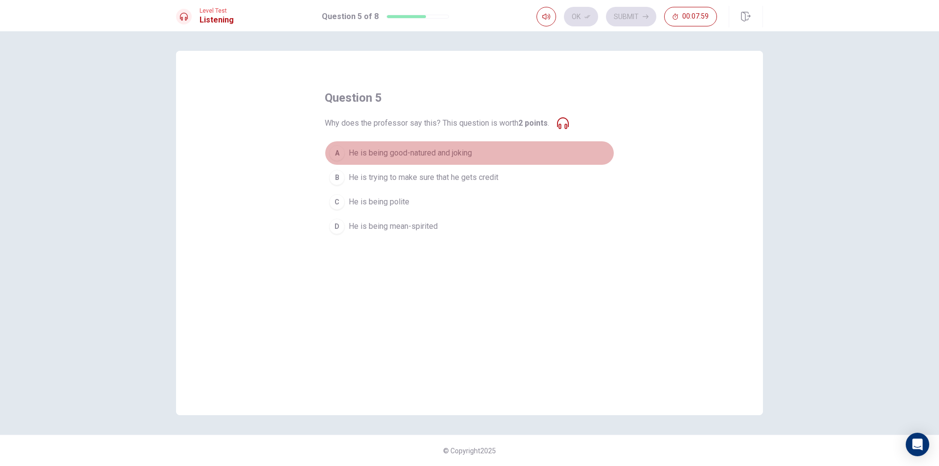
click at [428, 154] on span "He is being good-natured and joking" at bounding box center [410, 153] width 123 height 12
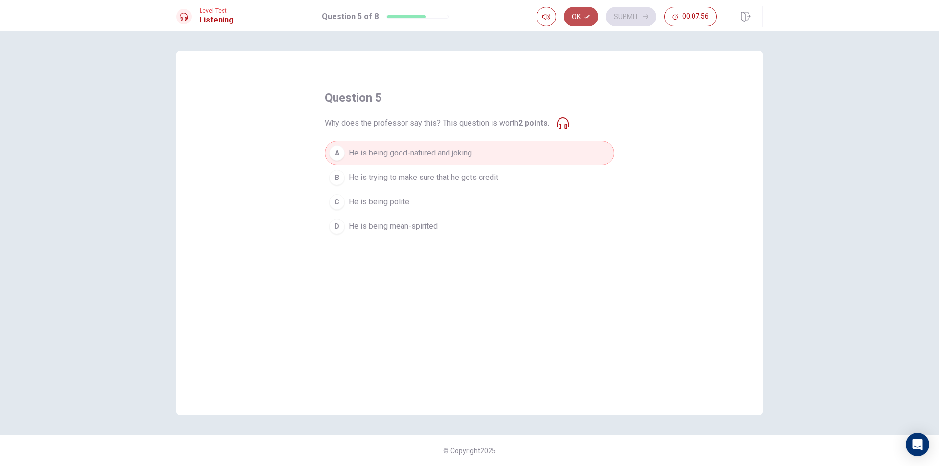
click at [584, 14] on button "Ok" at bounding box center [581, 17] width 34 height 20
click at [623, 11] on button "Submit" at bounding box center [631, 17] width 50 height 20
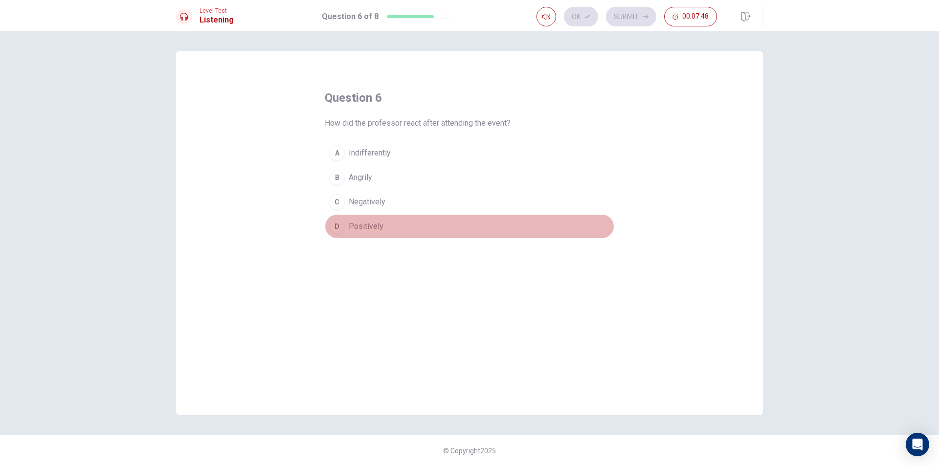
click at [394, 230] on button "D Positively" at bounding box center [470, 226] width 290 height 24
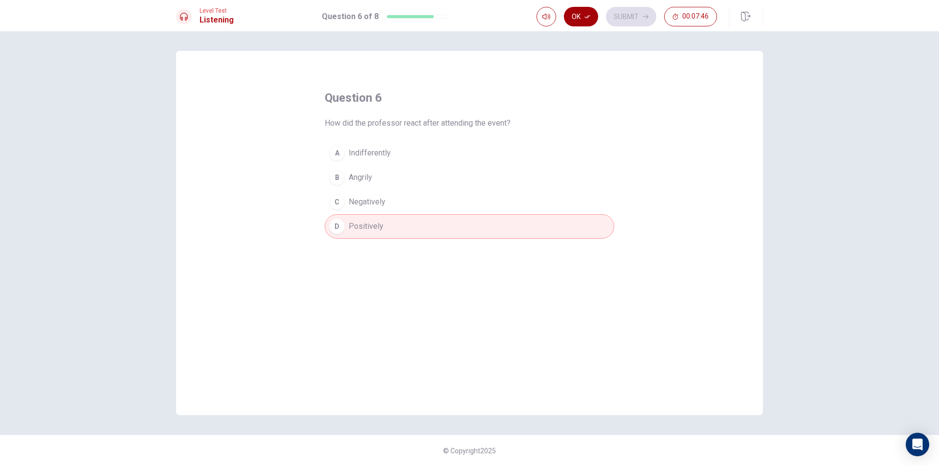
click at [584, 14] on button "Ok" at bounding box center [581, 17] width 34 height 20
click at [632, 10] on button "Submit" at bounding box center [631, 17] width 50 height 20
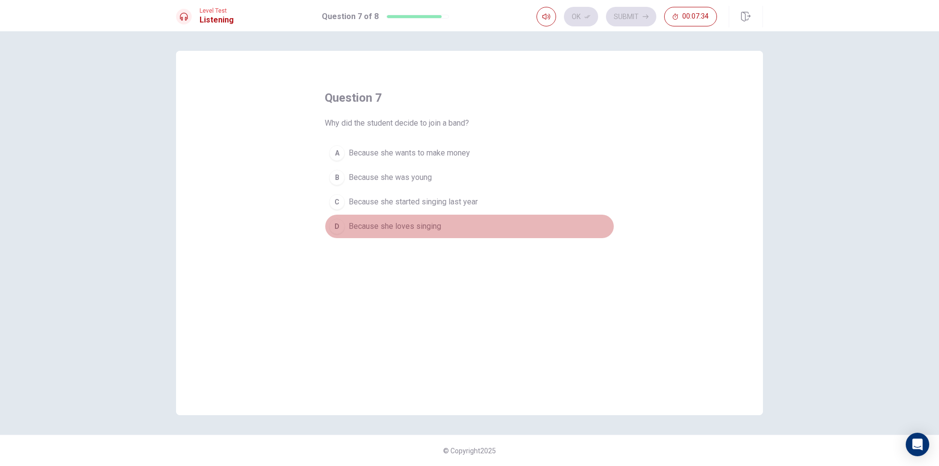
click at [383, 225] on span "Because she loves singing" at bounding box center [395, 227] width 92 height 12
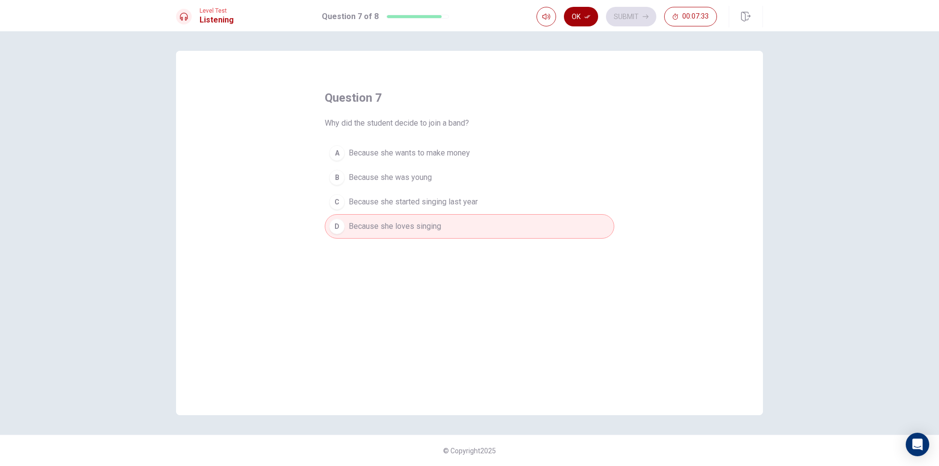
click at [577, 19] on button "Ok" at bounding box center [581, 17] width 34 height 20
click at [639, 10] on button "Submit" at bounding box center [631, 17] width 50 height 20
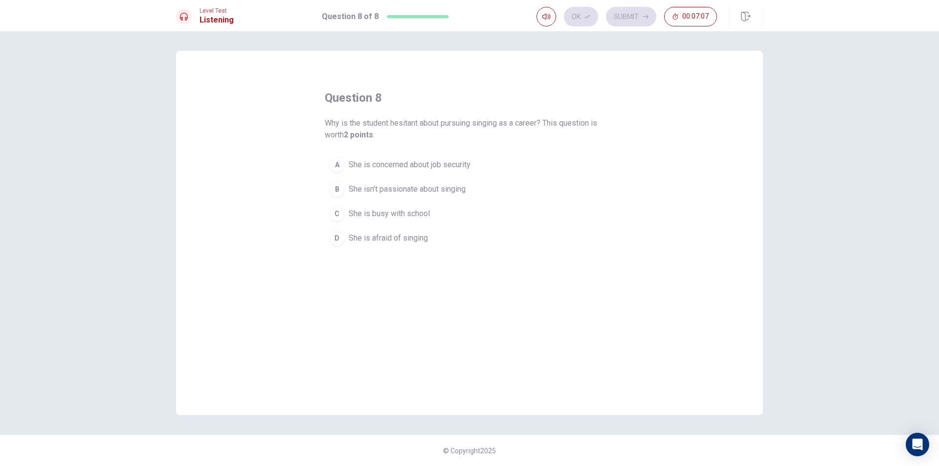
click at [423, 164] on span "She is concerned about job security" at bounding box center [410, 165] width 122 height 12
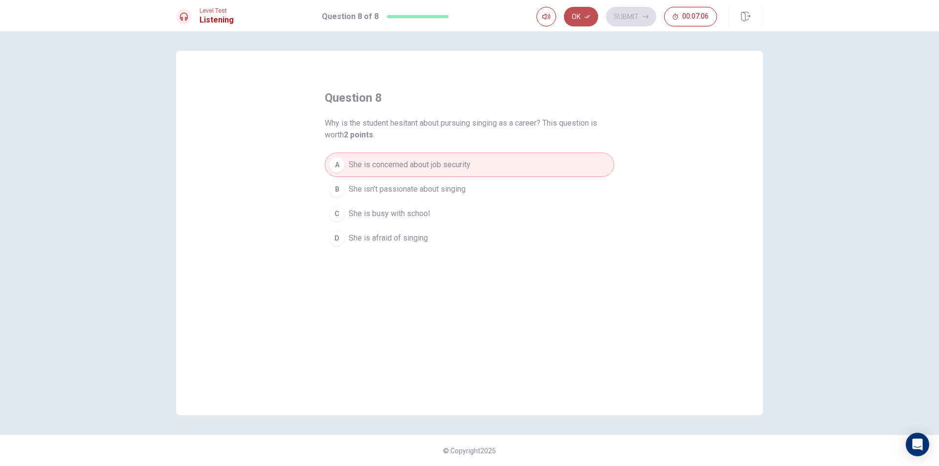
click at [579, 23] on button "Ok" at bounding box center [581, 17] width 34 height 20
click at [630, 13] on button "Submit" at bounding box center [631, 17] width 50 height 20
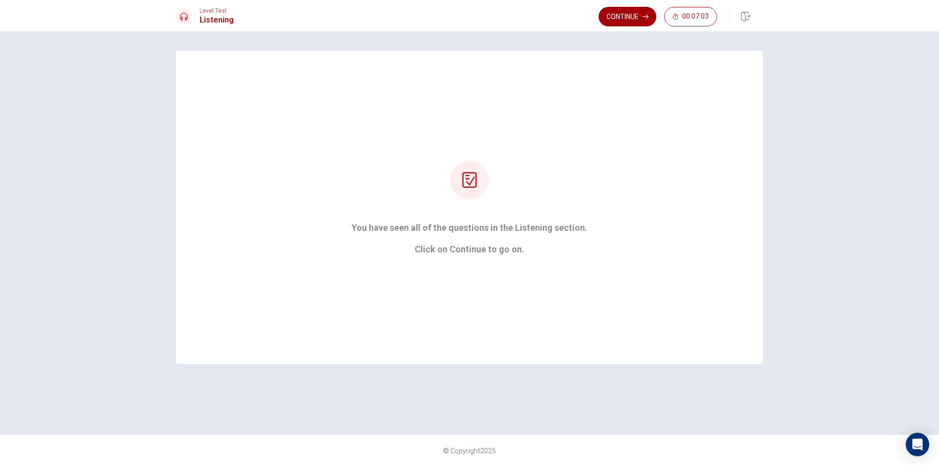
click at [617, 14] on button "Continue" at bounding box center [628, 17] width 58 height 20
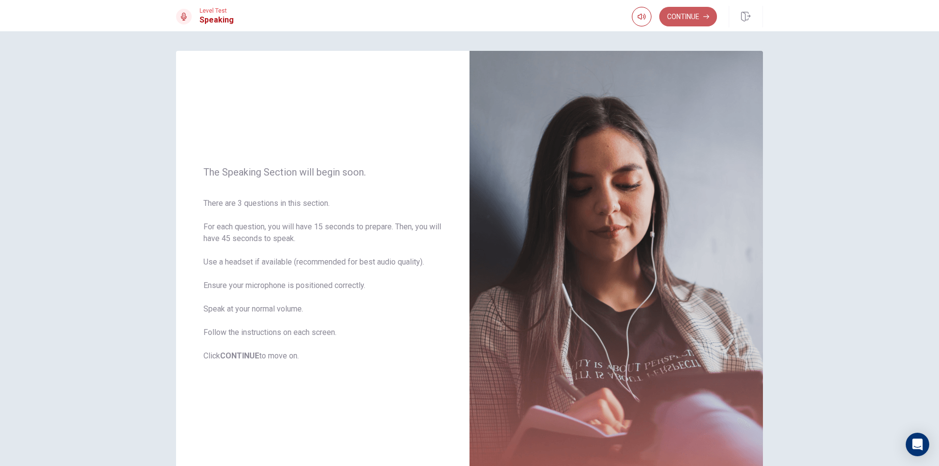
drag, startPoint x: 681, startPoint y: 19, endPoint x: 677, endPoint y: 22, distance: 5.6
click at [682, 20] on button "Continue" at bounding box center [689, 17] width 58 height 20
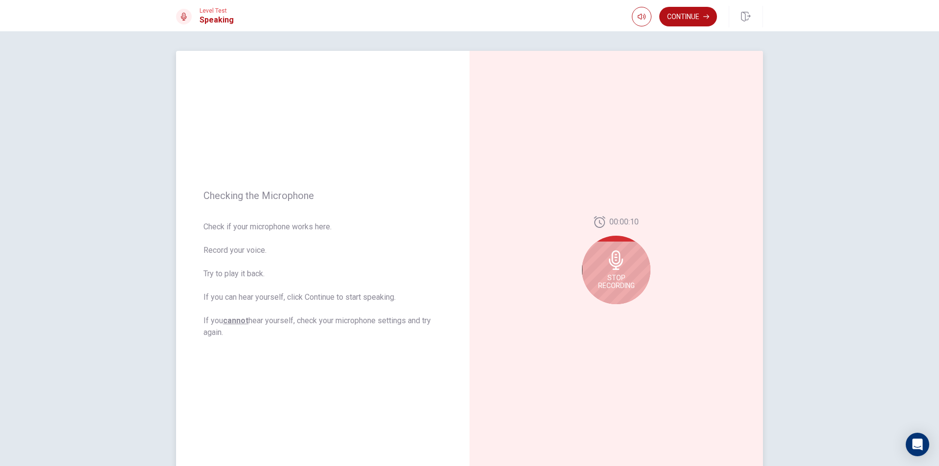
click at [607, 281] on span "Stop Recording" at bounding box center [616, 282] width 37 height 16
click at [685, 16] on button "Continue" at bounding box center [689, 17] width 58 height 20
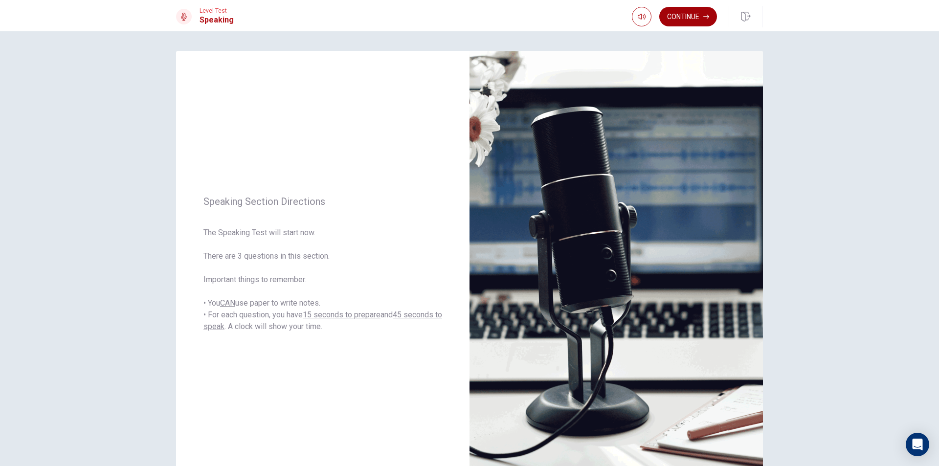
click at [671, 20] on button "Continue" at bounding box center [689, 17] width 58 height 20
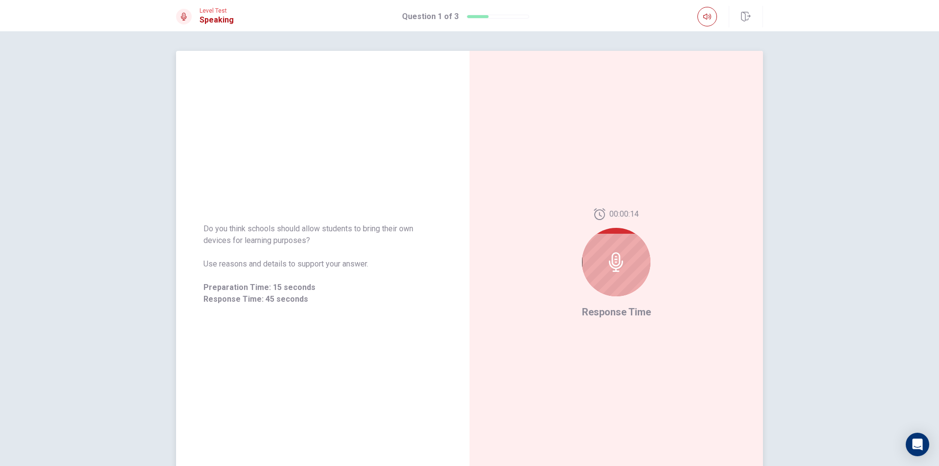
click at [611, 259] on icon at bounding box center [617, 262] width 20 height 20
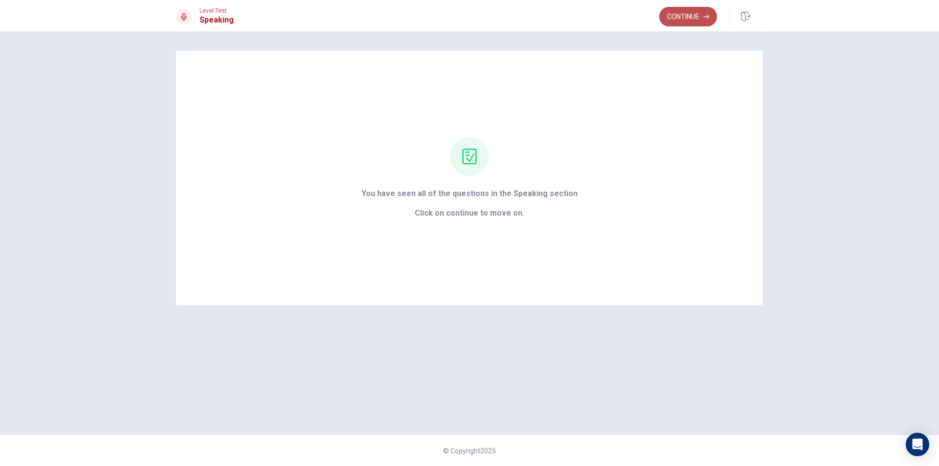
click at [678, 20] on button "Continue" at bounding box center [689, 17] width 58 height 20
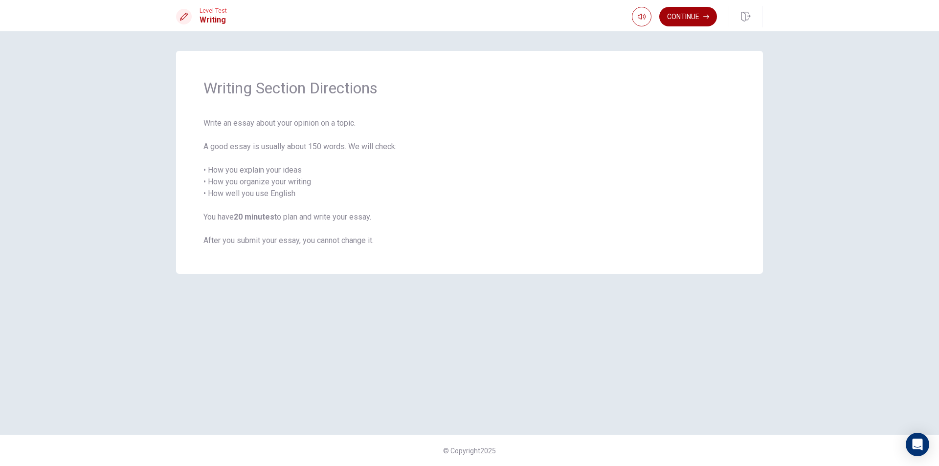
click at [683, 16] on button "Continue" at bounding box center [689, 17] width 58 height 20
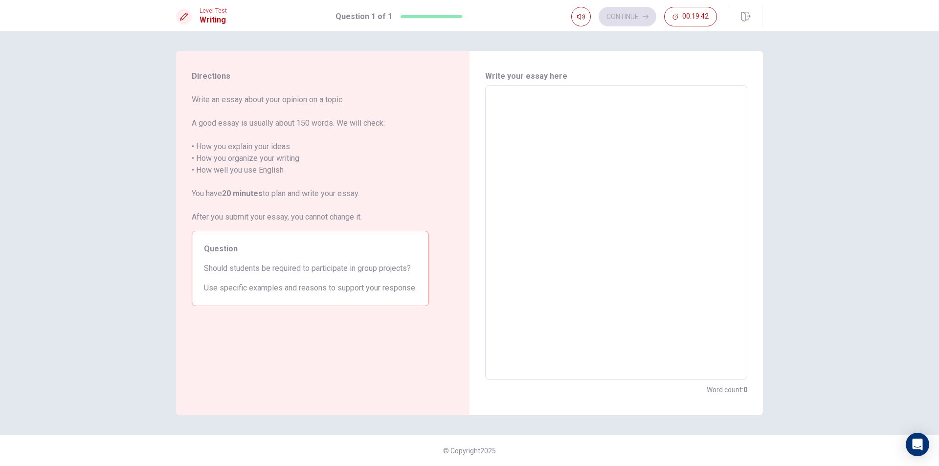
click at [494, 104] on textarea at bounding box center [616, 232] width 249 height 279
type textarea "y"
type textarea "x"
type textarea "ye"
type textarea "x"
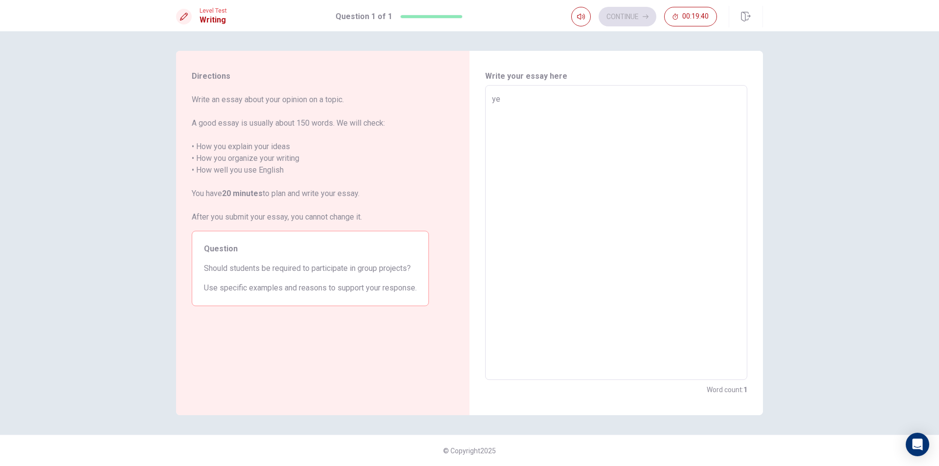
type textarea "yes"
type textarea "x"
type textarea "yes,"
type textarea "x"
type textarea "yes"
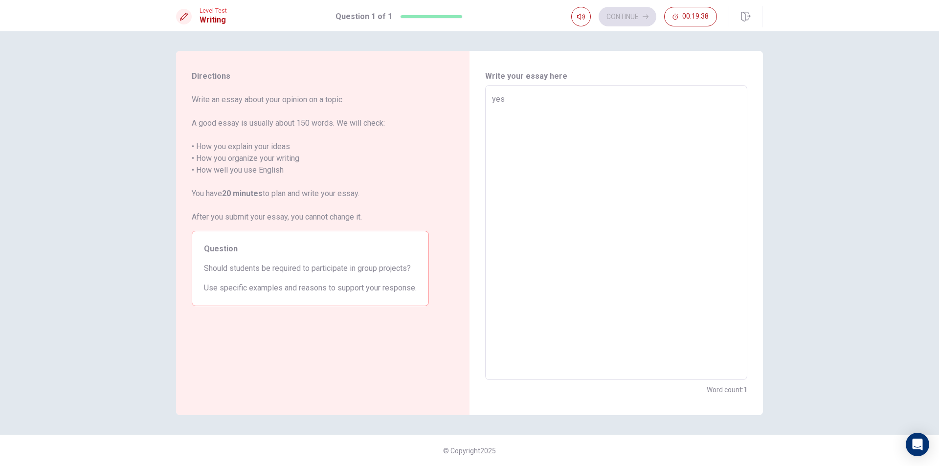
type textarea "x"
type textarea "ye"
type textarea "x"
type textarea "y"
type textarea "x"
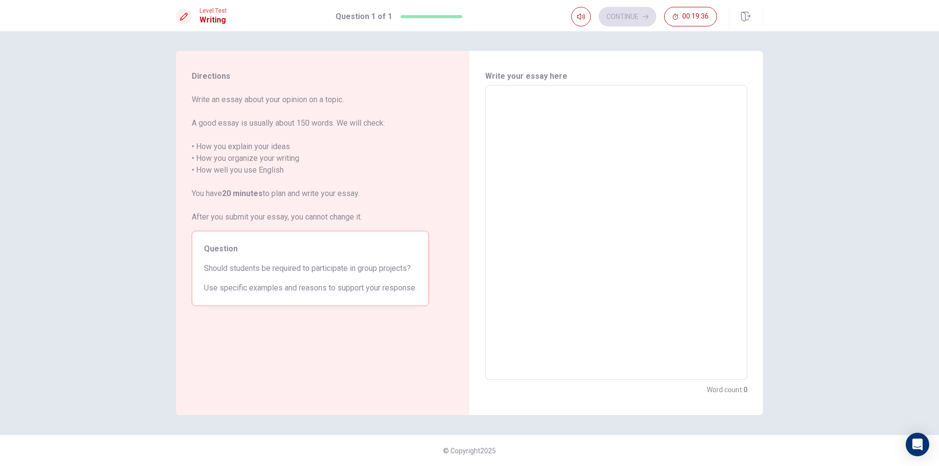
type textarea "Y"
type textarea "x"
type textarea "Ye"
type textarea "x"
type textarea "Yes"
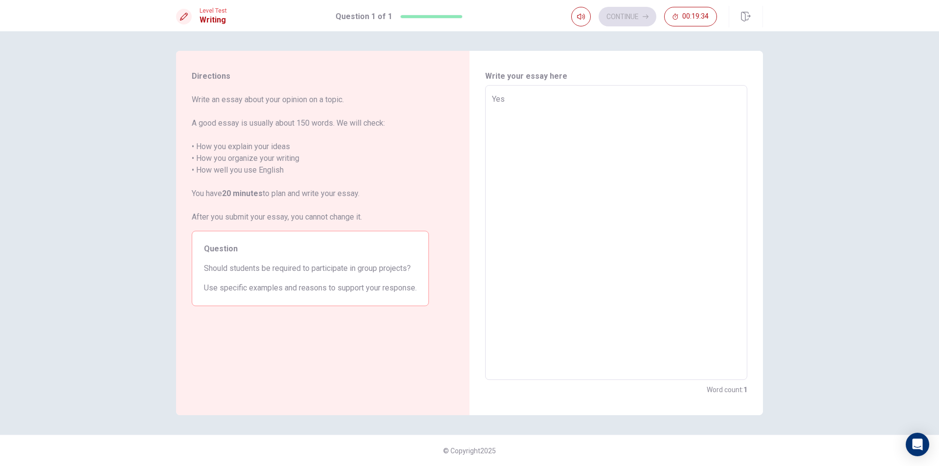
type textarea "x"
type textarea "Yes,"
type textarea "x"
type textarea "Yes,"
type textarea "x"
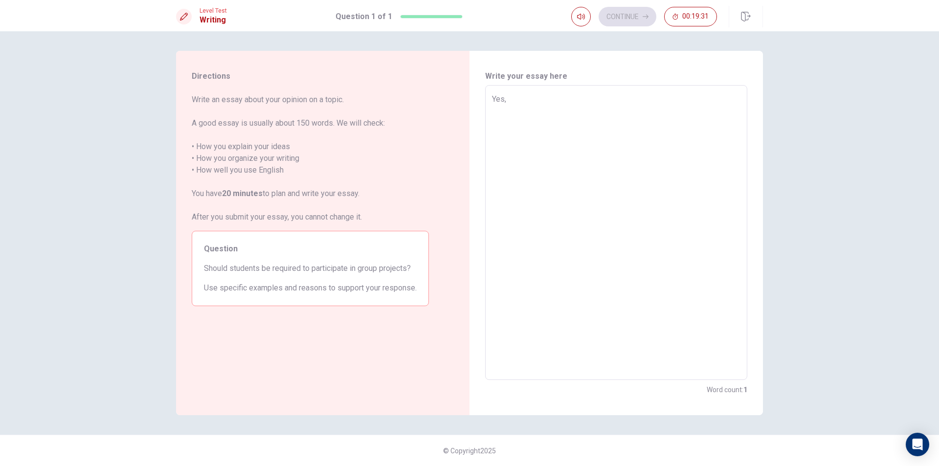
type textarea "Yes, b"
type textarea "x"
type textarea "Yes, be"
type textarea "x"
type textarea "Yes, bec"
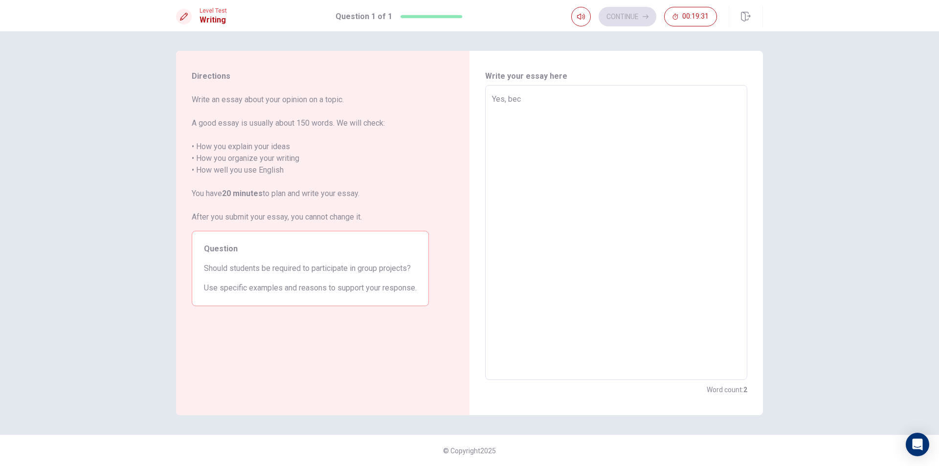
type textarea "x"
type textarea "Yes, becu"
type textarea "x"
type textarea "Yes, becua"
type textarea "x"
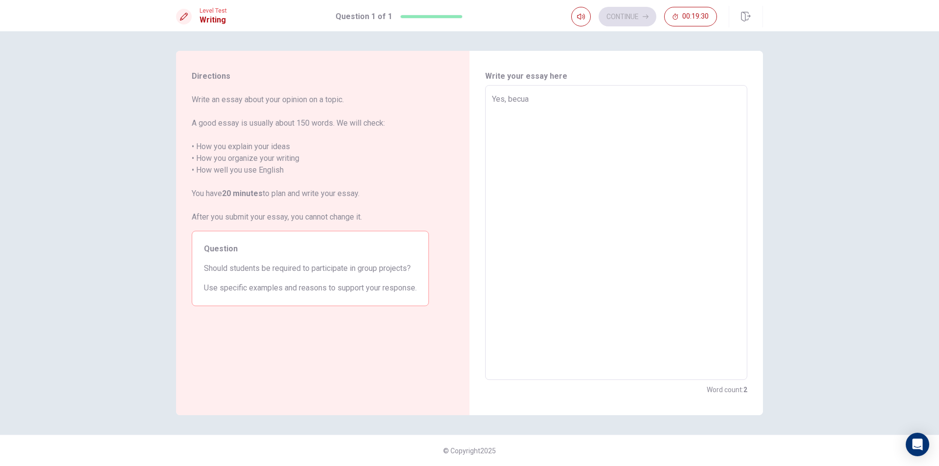
type textarea "Yes, becuas"
type textarea "x"
type textarea "Yes, becuase"
type textarea "x"
type textarea "Yes, becuase"
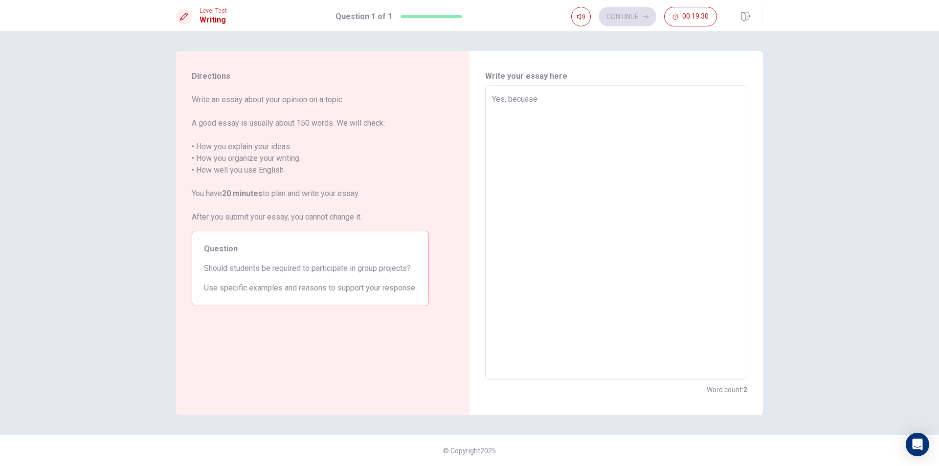
type textarea "x"
type textarea "Yes, becuase s"
type textarea "x"
type textarea "Yes, becuase so"
type textarea "x"
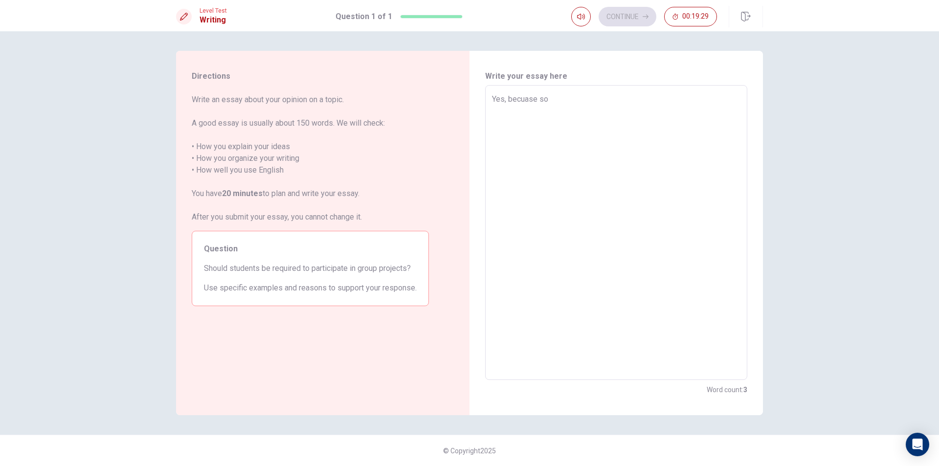
type textarea "Yes, becuase so"
type textarea "x"
type textarea "Yes, becuase so t"
type textarea "x"
type textarea "Yes, becuase so th"
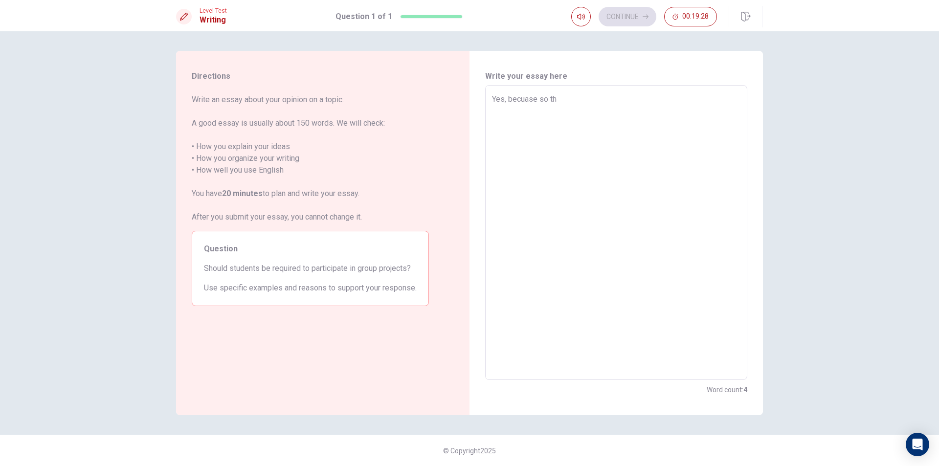
type textarea "x"
type textarea "Yes, becuase so the"
type textarea "x"
type textarea "Yes, becuase so they"
type textarea "x"
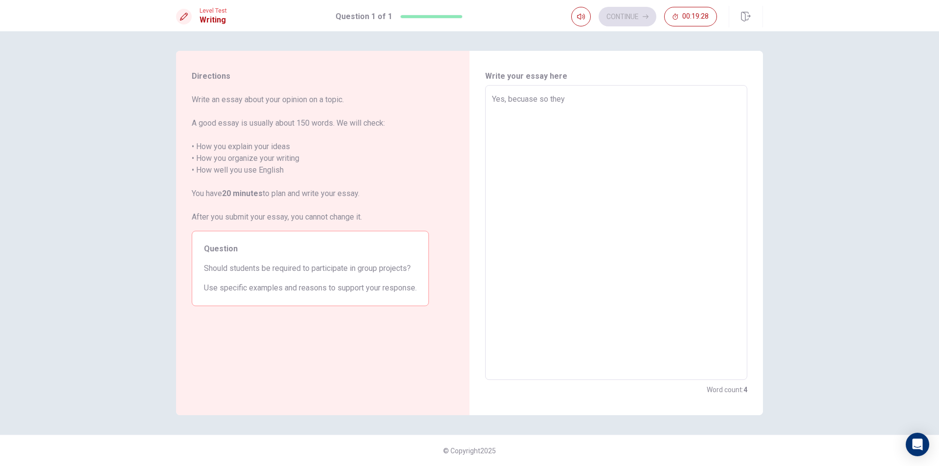
type textarea "Yes, becuase so they"
type textarea "x"
type textarea "Yes, becuase so they c"
type textarea "x"
type textarea "Yes, becuase so they ca"
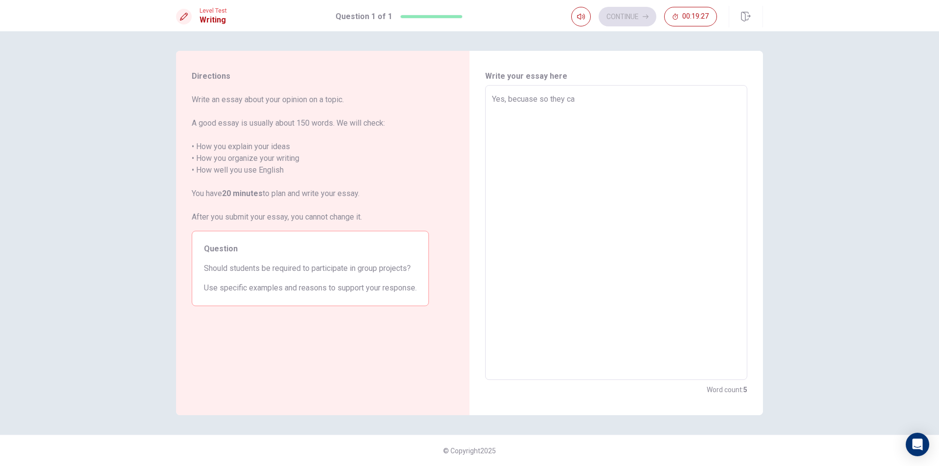
type textarea "x"
type textarea "Yes, becuase so they can"
type textarea "x"
type textarea "Yes, becuase so they can"
type textarea "x"
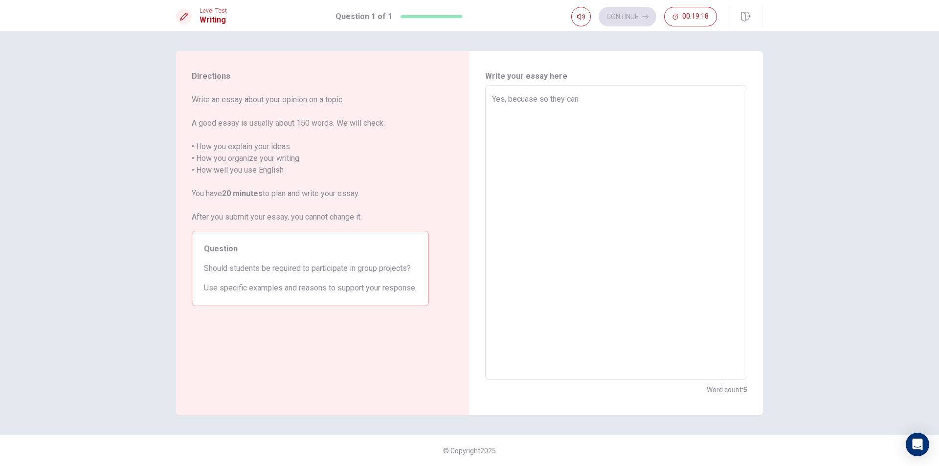
type textarea "Yes, becuase so they can b"
type textarea "x"
type textarea "Yes, becuase so they can be"
type textarea "x"
type textarea "Yes, becuase so they can be"
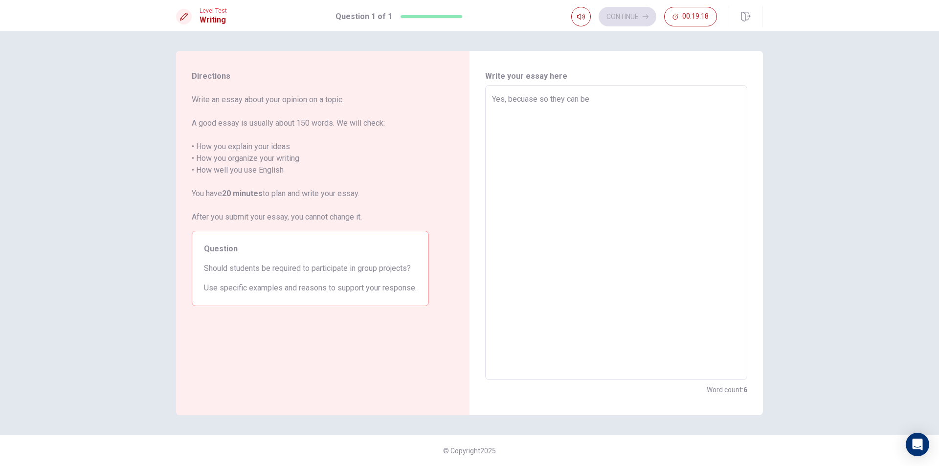
type textarea "x"
type textarea "Yes, becuase so they can be t"
type textarea "x"
type textarea "Yes, becuase so they can be te"
type textarea "x"
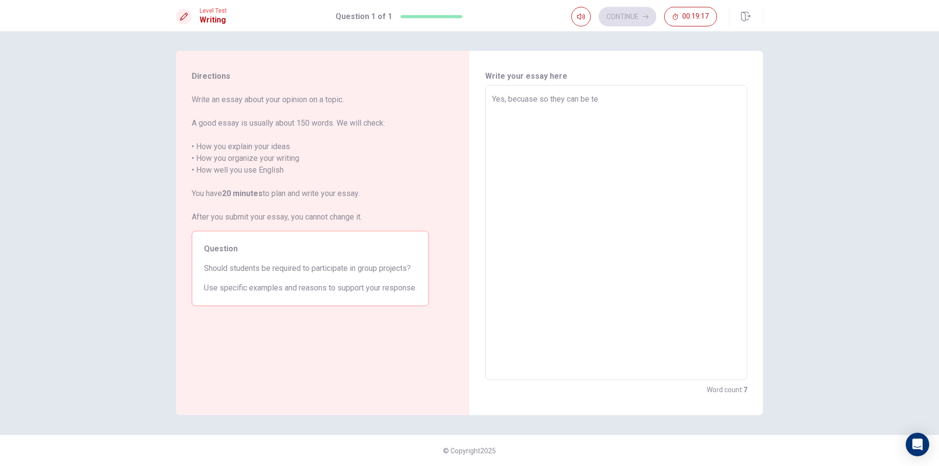
type textarea "Yes, becuase so they can be tes"
type textarea "x"
type textarea "Yes, becuase so they can be te"
type textarea "x"
type textarea "Yes, becuase so they can be tea"
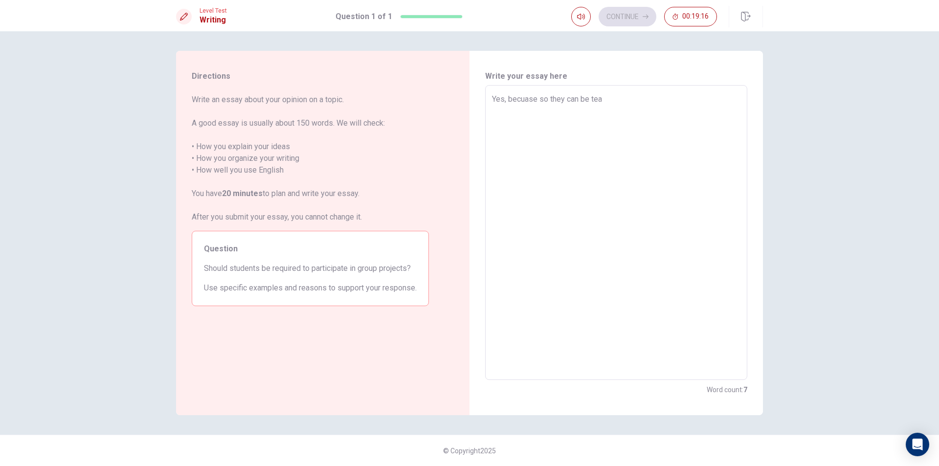
type textarea "x"
type textarea "Yes, becuase so they can be team"
type textarea "x"
type textarea "Yes, becuase so they can be team"
type textarea "x"
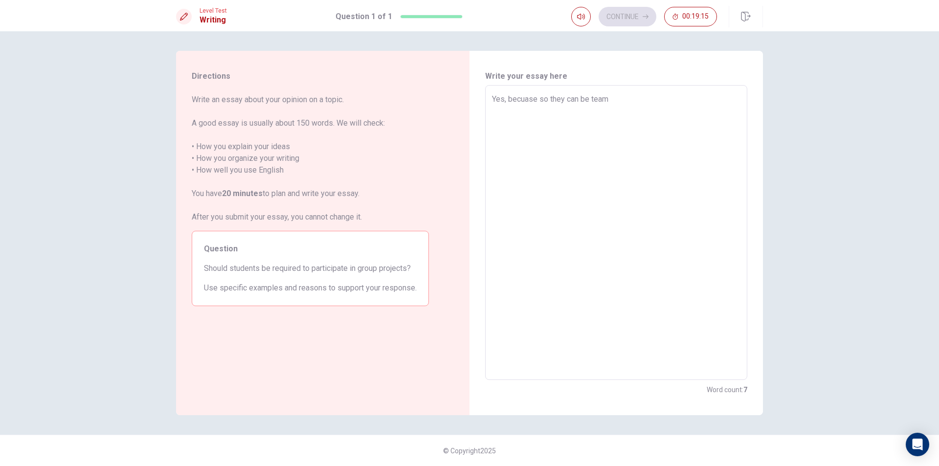
type textarea "Yes, becuase so they can be team w"
type textarea "x"
type textarea "Yes, becuase so they can be team wo"
type textarea "x"
type textarea "Yes, becuase so they can be team wor"
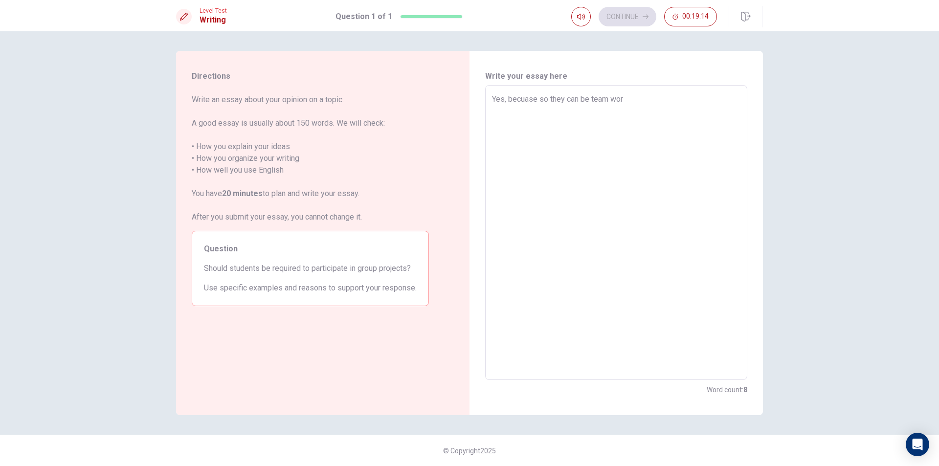
type textarea "x"
type textarea "Yes, becuase so they can be team work"
type textarea "x"
type textarea "Yes, becuase so they can be team work"
type textarea "x"
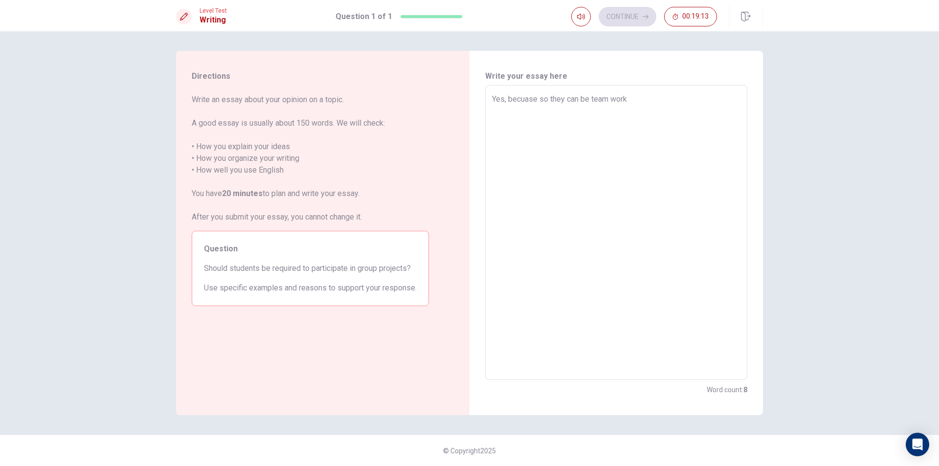
type textarea "Yes, becuase so they can be team work a"
type textarea "x"
type textarea "Yes, becuase so they can be team work an"
type textarea "x"
type textarea "Yes, becuase so they can be team work and"
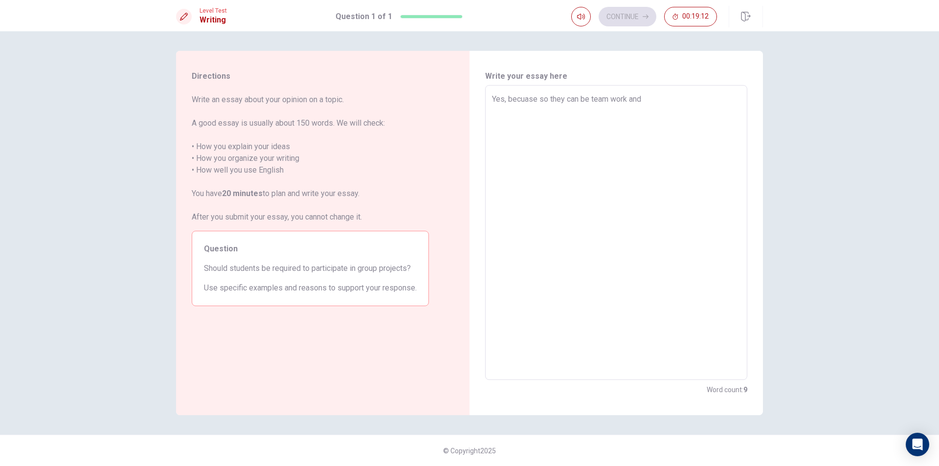
type textarea "x"
type textarea "Yes, becuase so they can be team work and"
type textarea "x"
type textarea "Yes, becuase so they can be team work and c"
type textarea "x"
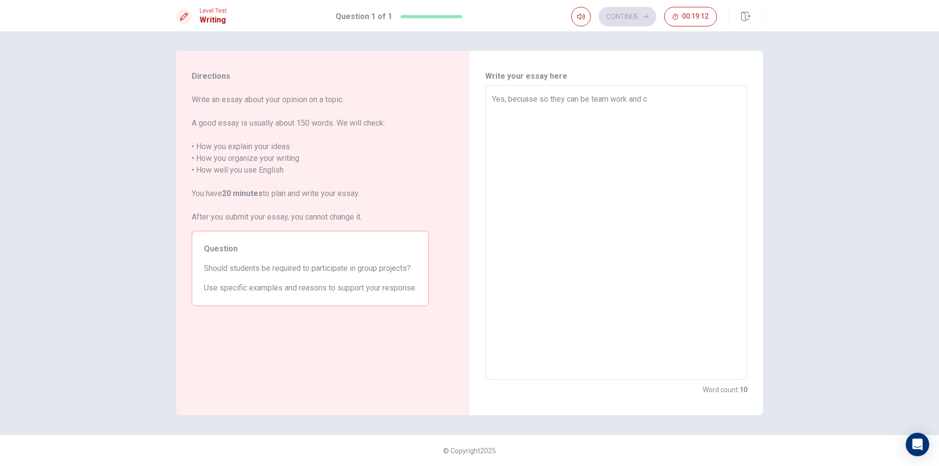
type textarea "Yes, becuase so they can be team work and co"
type textarea "x"
type textarea "Yes, becuase so they can be team work and com"
type textarea "x"
type textarea "Yes, becuase so they can be team work and comm"
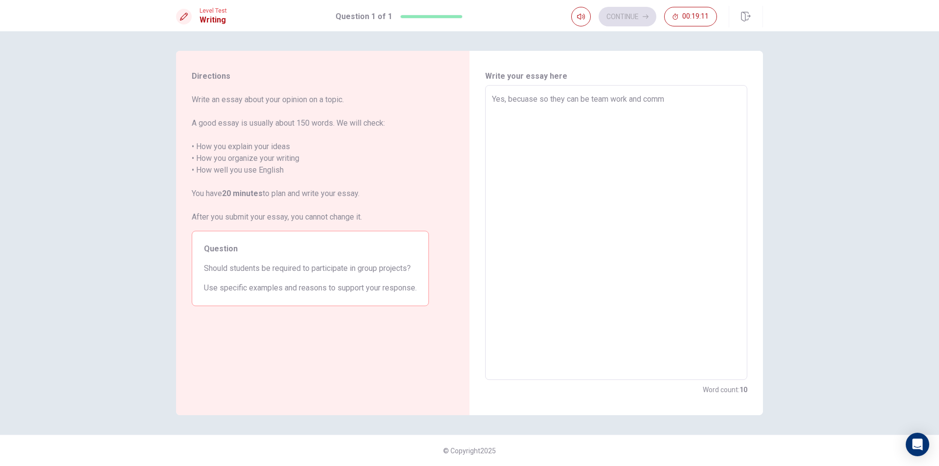
type textarea "x"
type textarea "Yes, becuase so they can be team work and commu"
type textarea "x"
type textarea "Yes, becuase so they can be team work and commun"
type textarea "x"
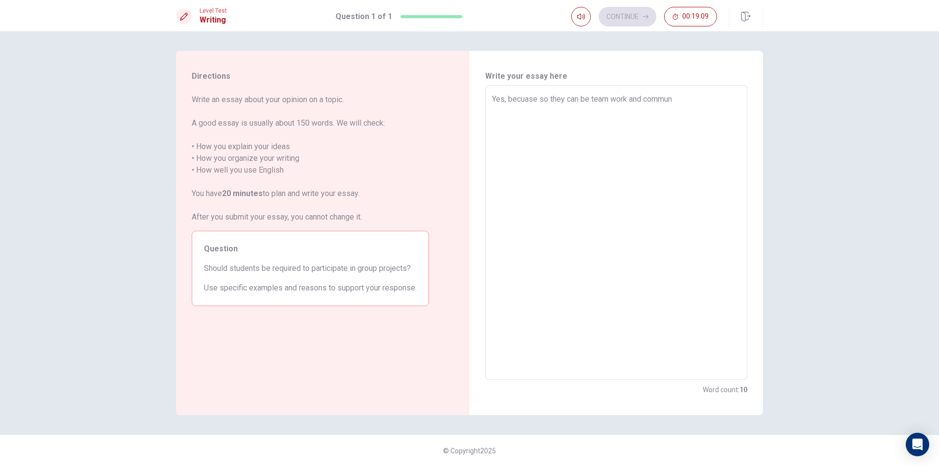
type textarea "Yes, becuase so they can be team work and communi"
type textarea "x"
type textarea "Yes, becuase so they can be team work and communic"
type textarea "x"
type textarea "Yes, becuase so they can be team work and communica"
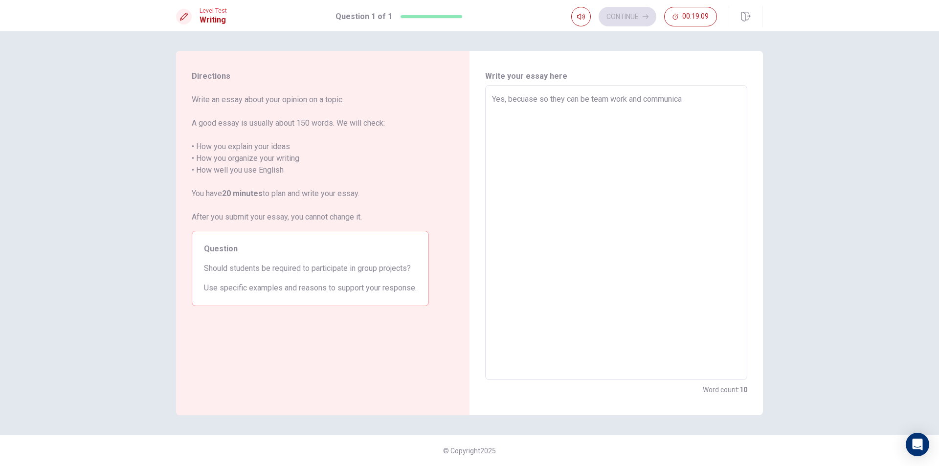
type textarea "x"
type textarea "Yes, becuase so they can be team work and communicat"
type textarea "x"
type textarea "Yes, becuase so they can be team work and communicate"
type textarea "x"
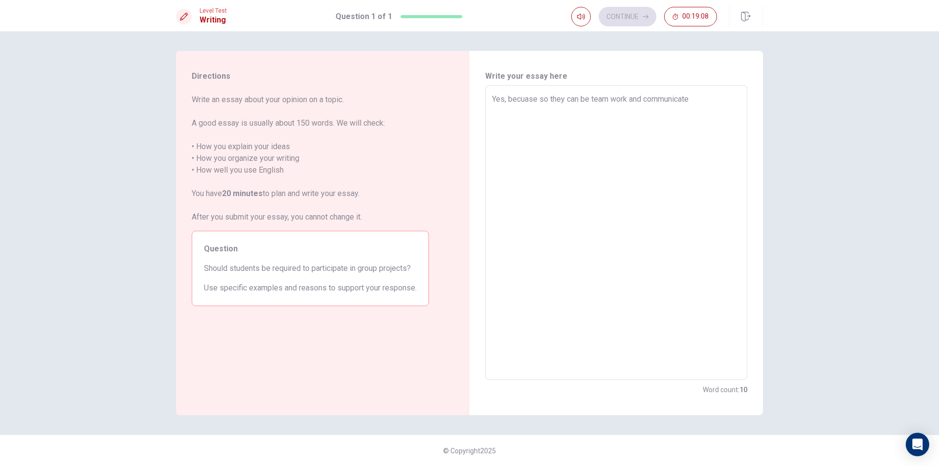
type textarea "Yes, becuase so they can be team work and communicate"
type textarea "x"
type textarea "Yes, becuase so they can be team work and communicate w"
type textarea "x"
type textarea "Yes, becuase so they can be team work and communicate wi"
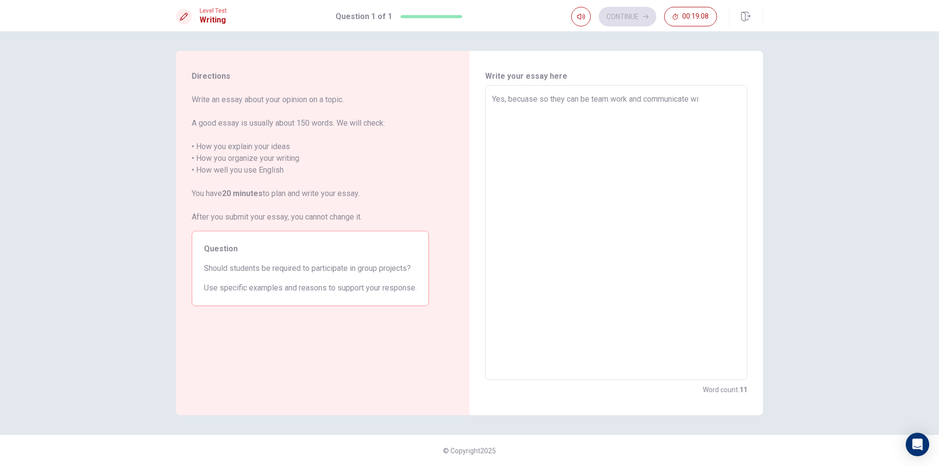
type textarea "x"
type textarea "Yes, becuase so they can be team work and communicate wit"
type textarea "x"
type textarea "Yes, becuase so they can be team work and communicate with"
type textarea "x"
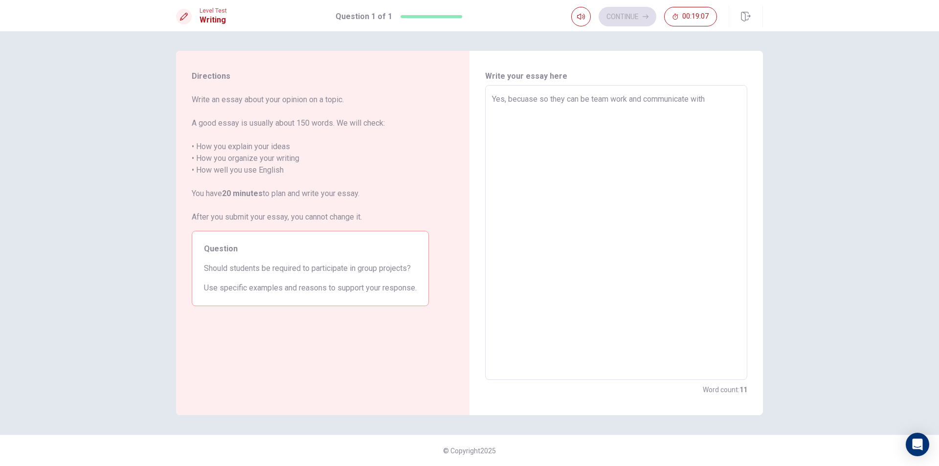
type textarea "Yes, becuase so they can be team work and communicate with"
type textarea "x"
type textarea "Yes, becuase so they can be team work and communicate with o"
type textarea "x"
type textarea "Yes, becuase so they can be team work and communicate with ot"
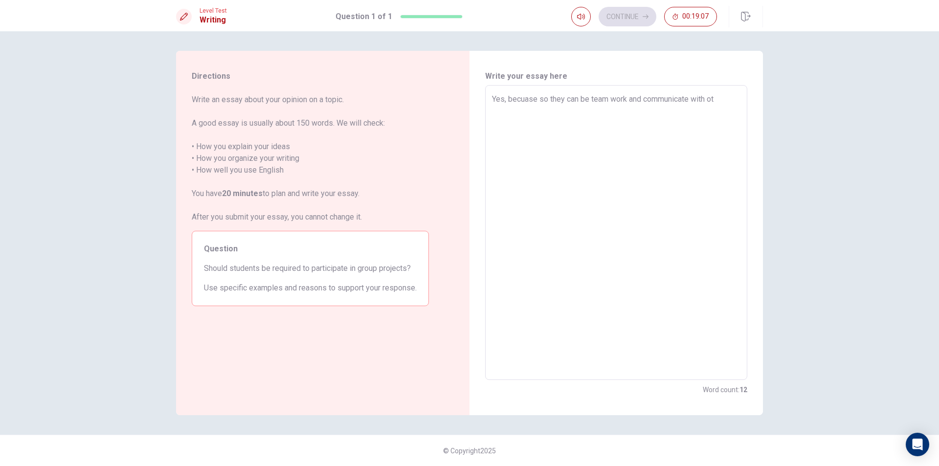
type textarea "x"
type textarea "Yes, becuase so they can be team work and communicate with oth"
type textarea "x"
type textarea "Yes, becuase so they can be team work and communicate with [PERSON_NAME]"
type textarea "x"
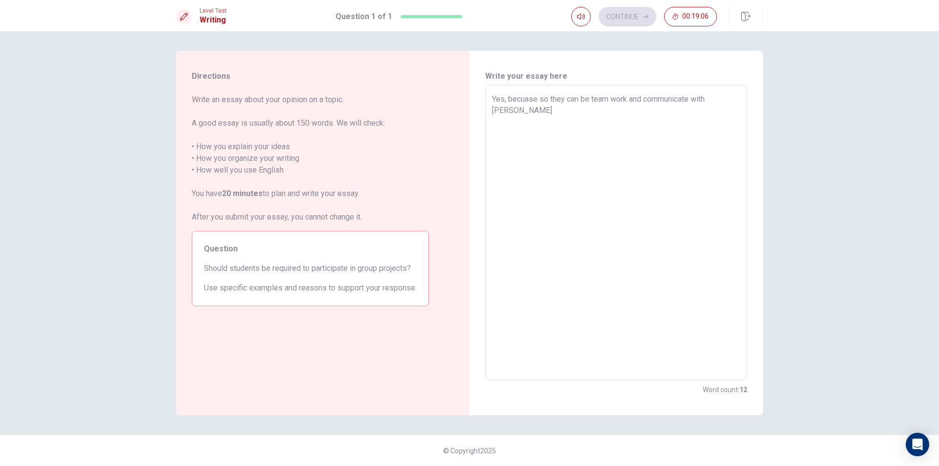
type textarea "Yes, becuase so they can be team work and communicate with other"
type textarea "x"
type textarea "Yes, becuase so they can be team work and communicate with other"
type textarea "x"
type textarea "Yes, becuase so they can be team work and communicate with other m"
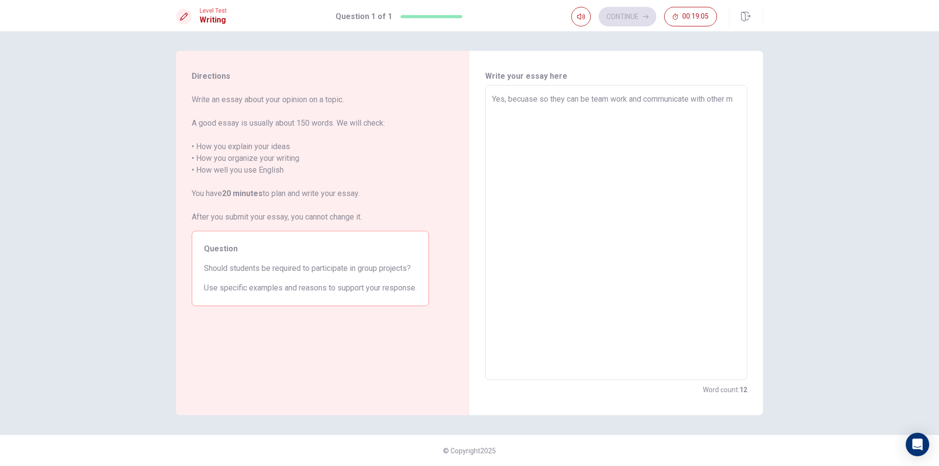
type textarea "x"
type textarea "Yes, becuase so they can be team work and communicate with other mo"
type textarea "x"
type textarea "Yes, becuase so they can be team work and communicate with other mor"
type textarea "x"
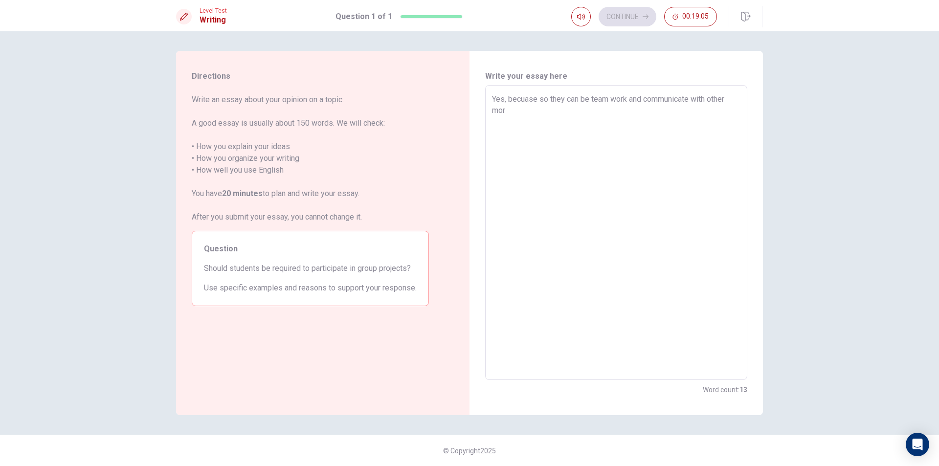
type textarea "Yes, becuase so they can be team work and communicate with other more"
type textarea "x"
type textarea "Yes, becuase so they can be team work and communicate with other more."
type textarea "x"
type textarea "Yes, becuase so they can be team work and communicate with other more.T"
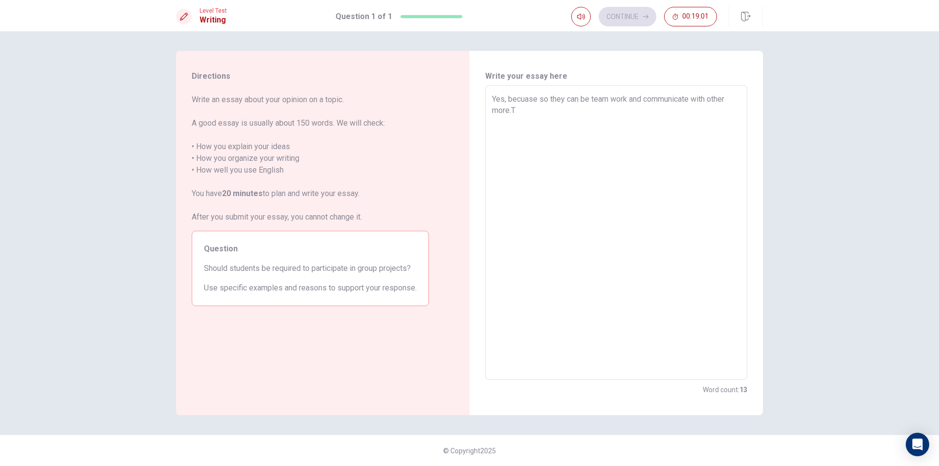
type textarea "x"
type textarea "Yes, becuase so they can be team work and communicate with other [DOMAIN_NAME]"
type textarea "x"
type textarea "Yes, becuase so they can be team work and communicate with other more.Thi"
type textarea "x"
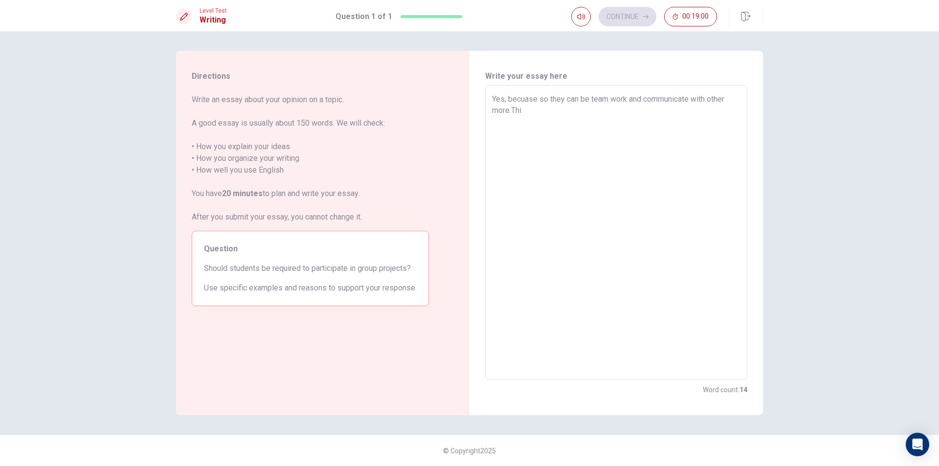
type textarea "Yes, becuase so they can be team work and communicate with other more.Thin"
type textarea "x"
type textarea "Yes, becuase so they can be team work and communicate with other more.Think"
type textarea "x"
type textarea "Yes, becuase so they can be team work and communicate with other more.Think"
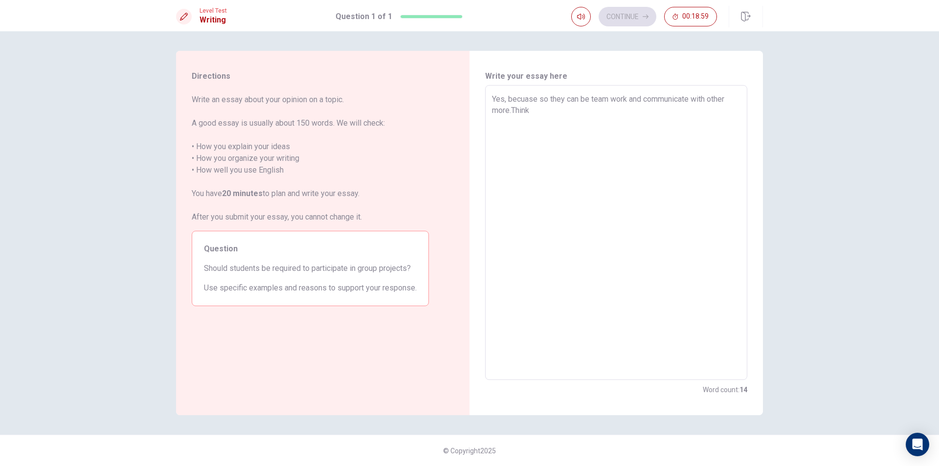
type textarea "x"
type textarea "Yes, becuase so they can be team work and communicate with other more.Think o"
type textarea "x"
type textarea "Yes, becuase so they can be team work and communicate with other more.Think of"
type textarea "x"
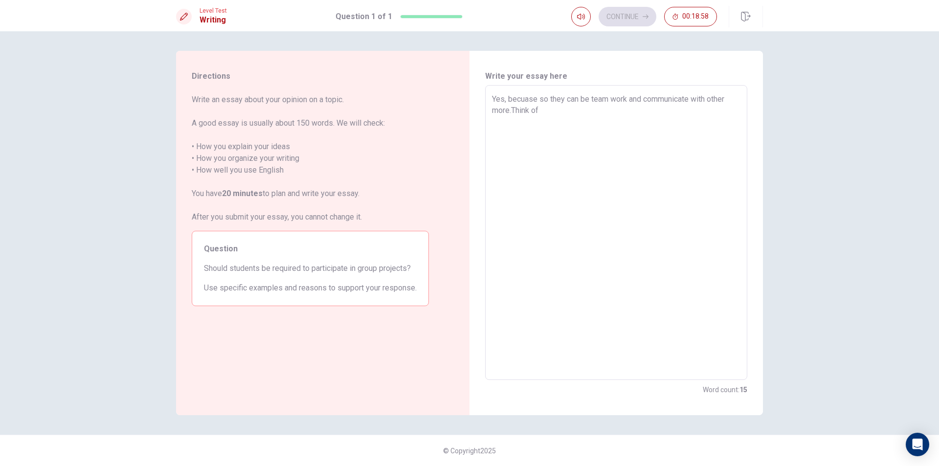
type textarea "Yes, becuase so they can be team work and communicate with other more.Think of"
type textarea "x"
type textarea "Yes, becuase so they can be team work and communicate with other more.Think of i"
type textarea "x"
type textarea "Yes, becuase so they can be team work and communicate with other more.Think of …"
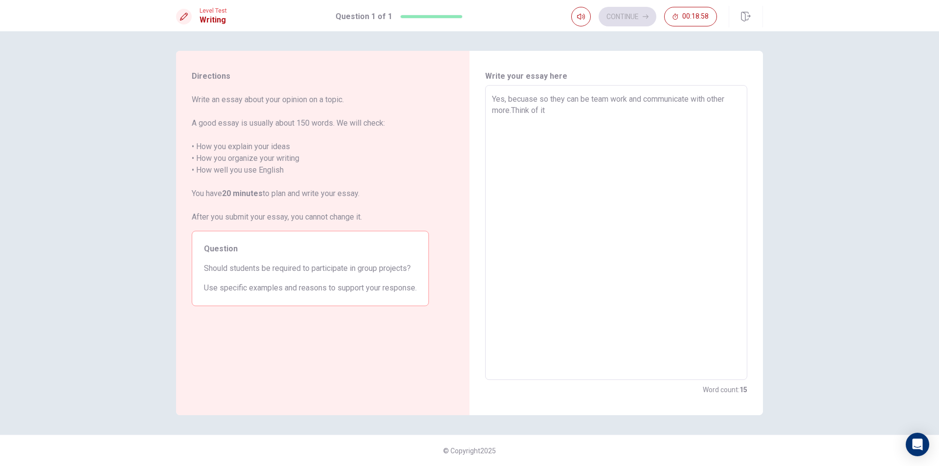
type textarea "x"
type textarea "Yes, becuase so they can be team work and communicate with other more.Think of …"
type textarea "x"
type textarea "Yes, becuase so they can be team work and communicate with other more.Think of …"
type textarea "x"
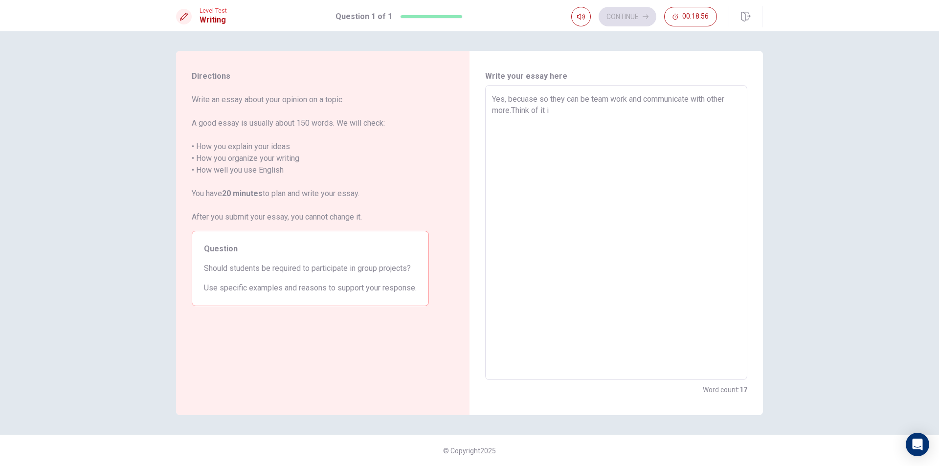
type textarea "Yes, becuase so they can be team work and communicate with other more.Think of …"
type textarea "x"
type textarea "Yes, becuase so they can be team work and communicate with other more.Think of …"
type textarea "x"
type textarea "Yes, becuase so they can be team work and communicate with other more.Think of …"
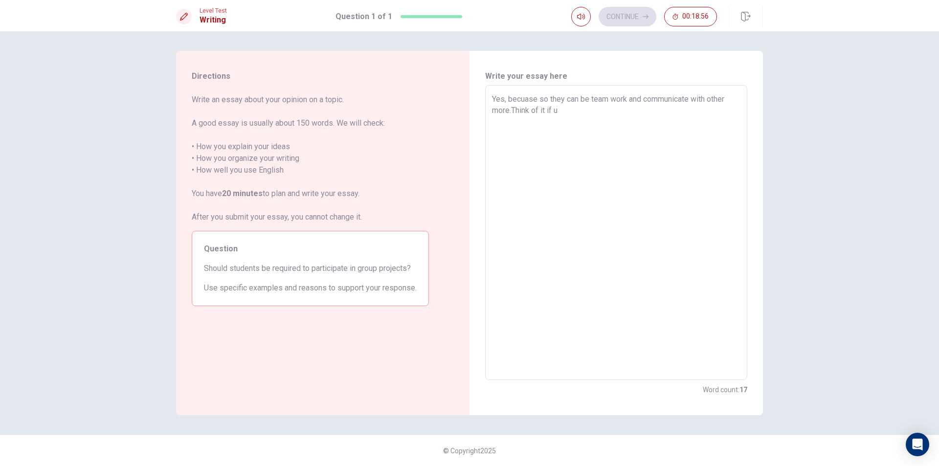
type textarea "x"
type textarea "Yes, becuase so they can be team work and communicate with other more.Think of …"
type textarea "x"
type textarea "Yes, becuase so they can be team work and communicate with other more.Think of …"
type textarea "x"
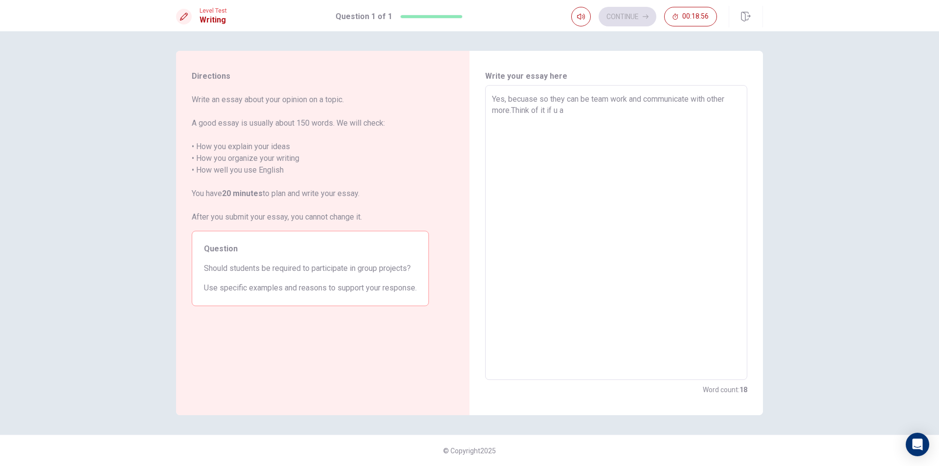
type textarea "Yes, becuase so they can be team work and communicate with other more.Think of …"
type textarea "x"
type textarea "Yes, becuase so they can be team work and communicate with other more.Think of …"
type textarea "x"
type textarea "Yes, becuase so they can be team work and communicate with other more.Think of …"
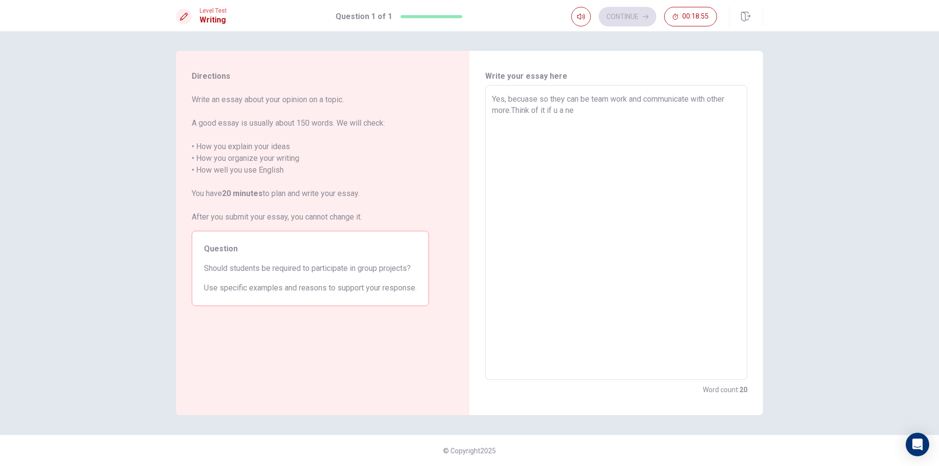
type textarea "x"
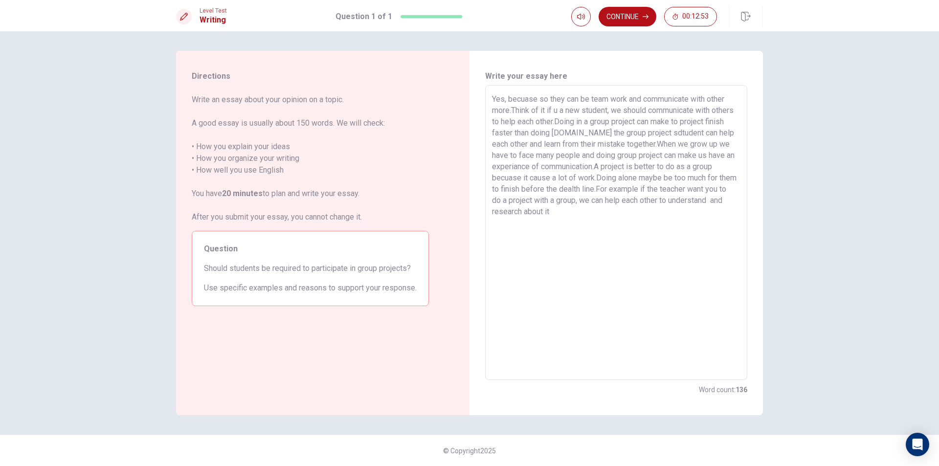
click at [673, 131] on textarea "Yes, becuase so they can be team work and communicate with other more.Think of …" at bounding box center [616, 232] width 249 height 279
click at [559, 208] on textarea "Yes, becuase so they can be team work and communicate with other more.Think of …" at bounding box center [616, 232] width 249 height 279
click at [575, 215] on textarea "Yes, becuase so they can be team work and communicate with other more.Think of …" at bounding box center [616, 232] width 249 height 279
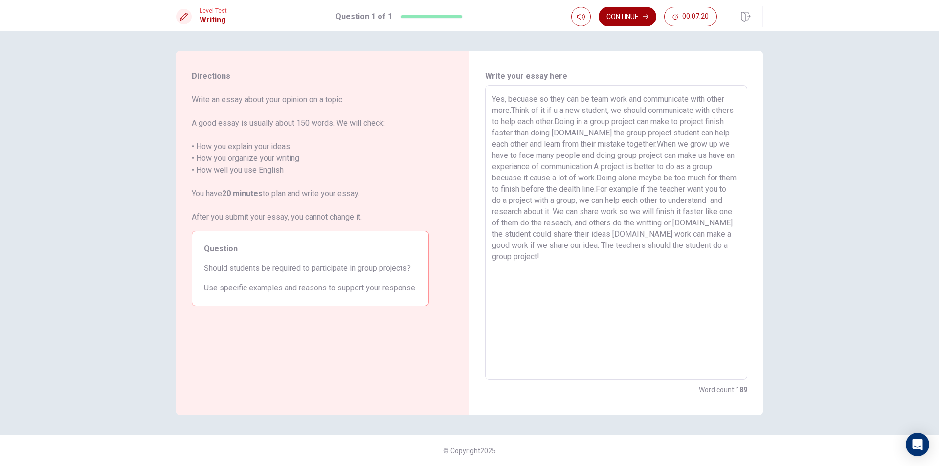
click at [619, 14] on button "Continue" at bounding box center [628, 17] width 58 height 20
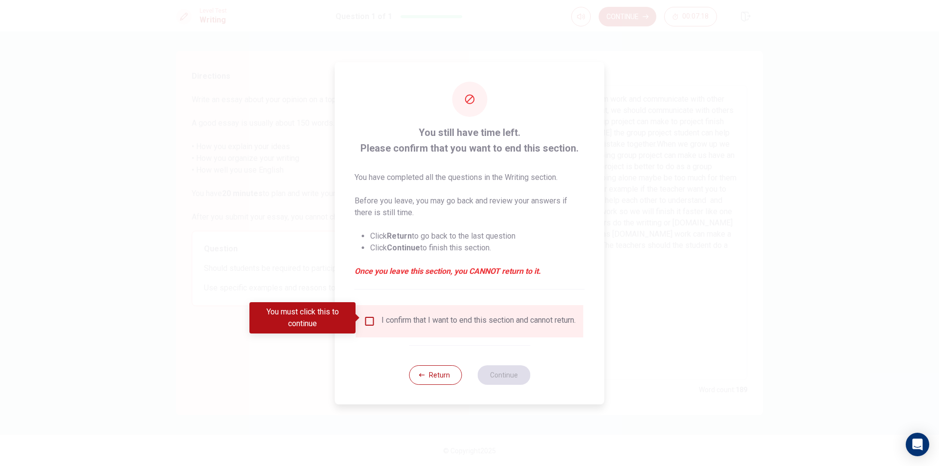
click at [366, 323] on input "You must click this to continue" at bounding box center [370, 322] width 12 height 12
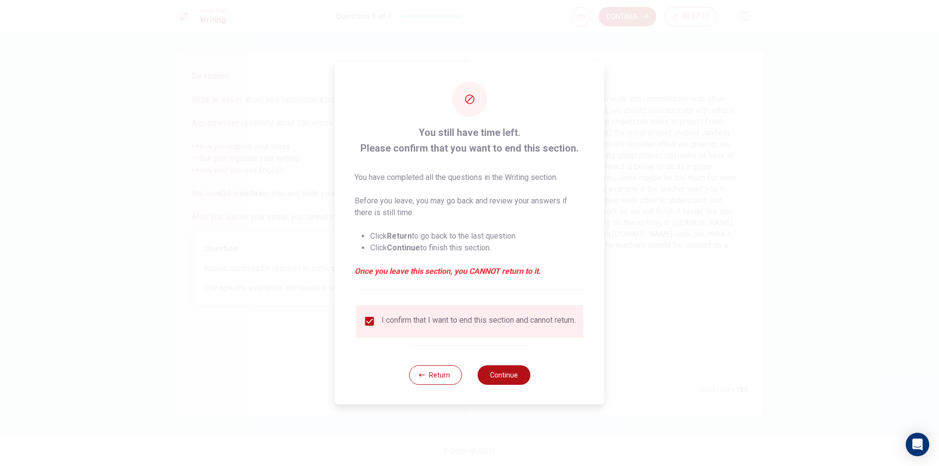
drag, startPoint x: 466, startPoint y: 342, endPoint x: 480, endPoint y: 350, distance: 15.6
click at [474, 347] on div "You still have time left. Please confirm that you want to end this section. You…" at bounding box center [470, 233] width 270 height 343
click at [500, 373] on button "Continue" at bounding box center [504, 376] width 53 height 20
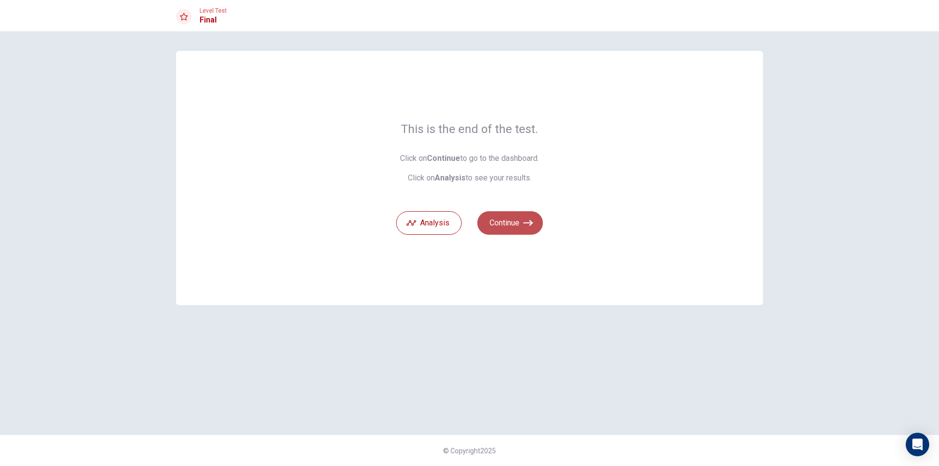
click at [512, 219] on button "Continue" at bounding box center [511, 222] width 66 height 23
